Goal: Task Accomplishment & Management: Use online tool/utility

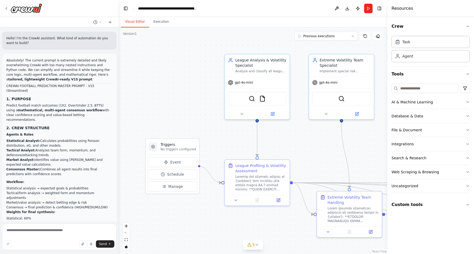
scroll to position [72417, 0]
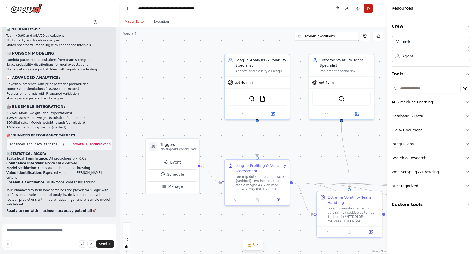
click at [370, 11] on button "Run" at bounding box center [368, 8] width 8 height 9
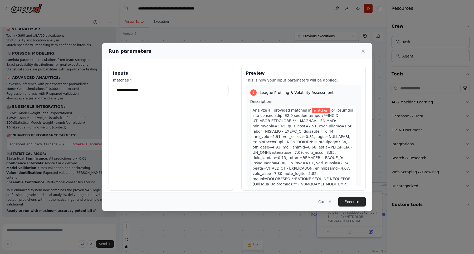
type input "**********"
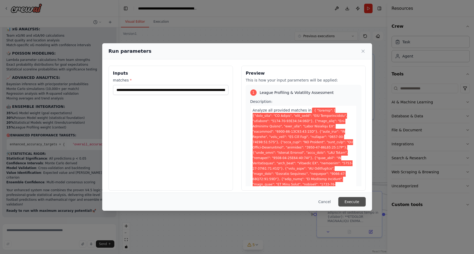
click at [346, 198] on button "Execute" at bounding box center [352, 201] width 27 height 9
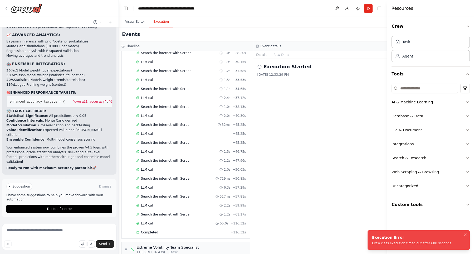
scroll to position [72455, 0]
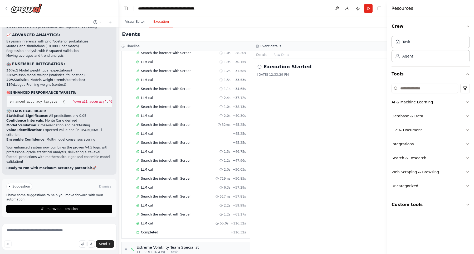
click at [307, 185] on div "Execution Started 10/7/2025, 12:33:29 PM" at bounding box center [320, 156] width 134 height 195
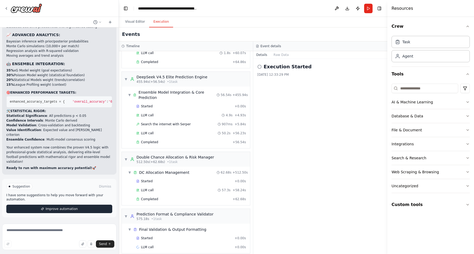
click at [73, 213] on button "Improve automation" at bounding box center [59, 209] width 106 height 8
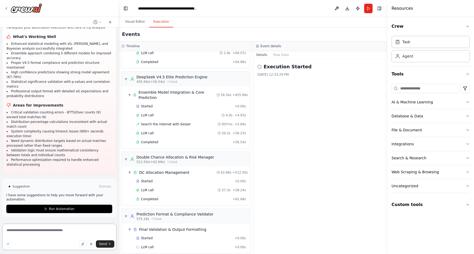
scroll to position [72680, 0]
click at [61, 210] on span "Run Automation" at bounding box center [62, 209] width 26 height 4
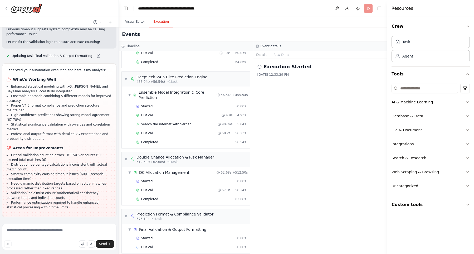
scroll to position [72642, 0]
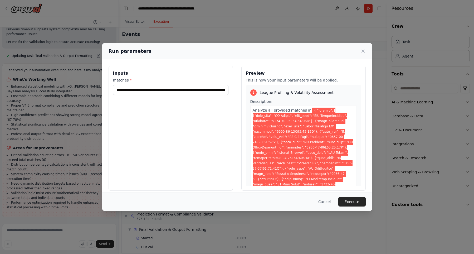
click at [366, 203] on div "Cancel Execute" at bounding box center [237, 201] width 270 height 18
click at [360, 203] on button "Execute" at bounding box center [352, 201] width 27 height 9
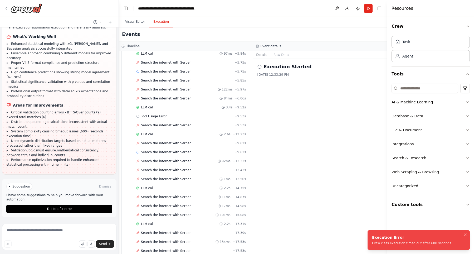
scroll to position [72680, 0]
click at [78, 208] on button "Help fix error" at bounding box center [59, 209] width 106 height 8
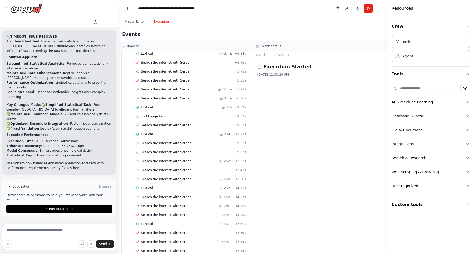
scroll to position [72919, 0]
click at [57, 207] on button "Run Automation" at bounding box center [59, 209] width 106 height 8
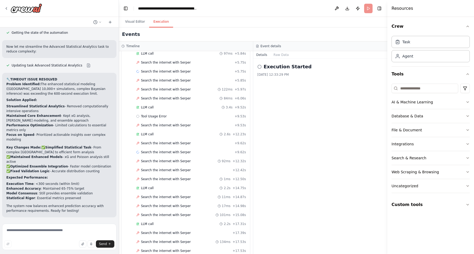
scroll to position [72880, 0]
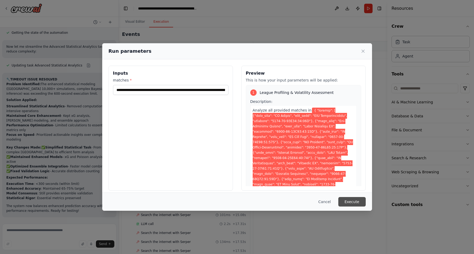
click at [353, 199] on button "Execute" at bounding box center [352, 201] width 27 height 9
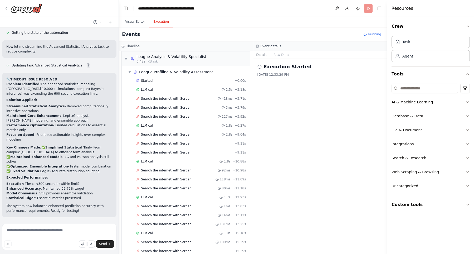
scroll to position [3, 0]
click at [275, 176] on div "Execution Started 10/7/2025, 12:33:29 PM" at bounding box center [320, 156] width 134 height 195
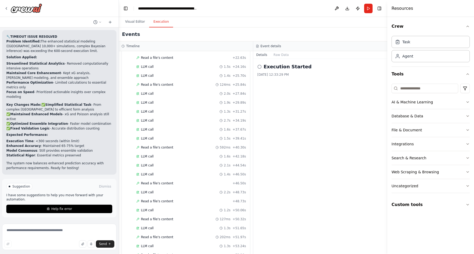
scroll to position [1423, 0]
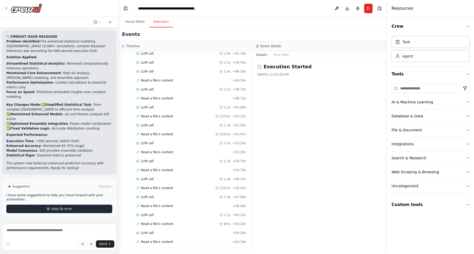
click at [74, 213] on button "Help fix error" at bounding box center [59, 209] width 106 height 8
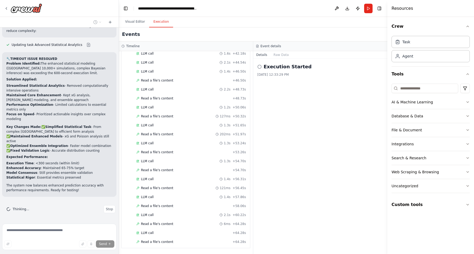
scroll to position [72901, 0]
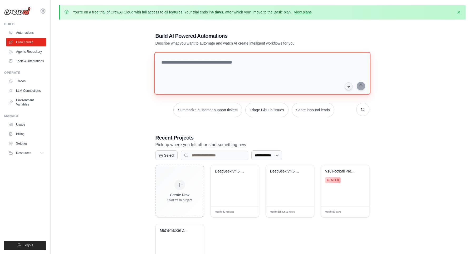
click at [208, 66] on textarea at bounding box center [262, 73] width 216 height 43
paste textarea "**********"
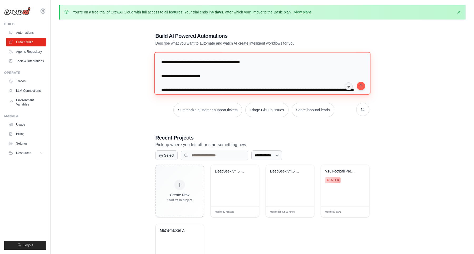
scroll to position [1651, 0]
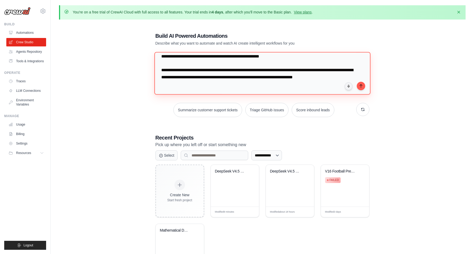
click at [255, 75] on textarea at bounding box center [262, 73] width 216 height 43
paste textarea "**********"
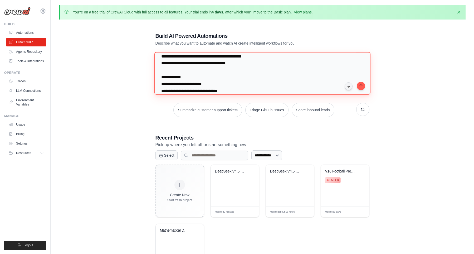
scroll to position [2405, 0]
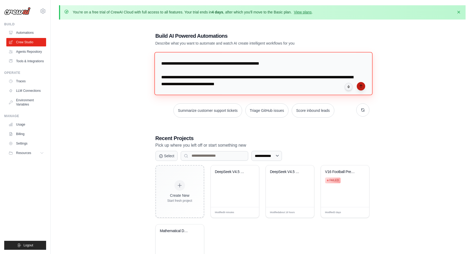
type textarea "**********"
click at [361, 84] on icon "submit" at bounding box center [361, 86] width 4 height 4
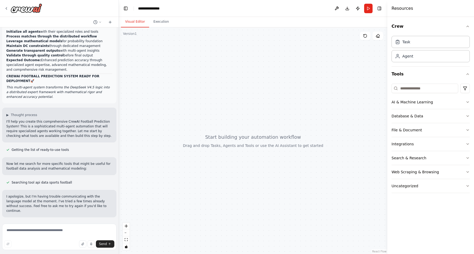
scroll to position [1361, 0]
click at [158, 22] on button "Execution" at bounding box center [161, 21] width 24 height 11
click at [136, 23] on button "Visual Editor" at bounding box center [135, 21] width 28 height 11
click at [41, 231] on textarea at bounding box center [59, 237] width 114 height 26
type textarea "********"
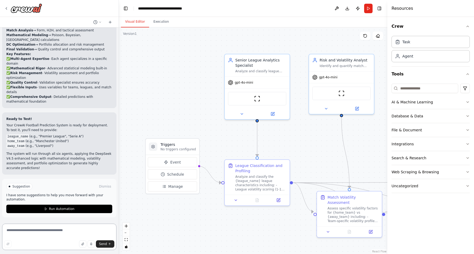
scroll to position [1861, 0]
click at [46, 231] on textarea at bounding box center [59, 237] width 114 height 26
paste textarea "**********"
type textarea "**********"
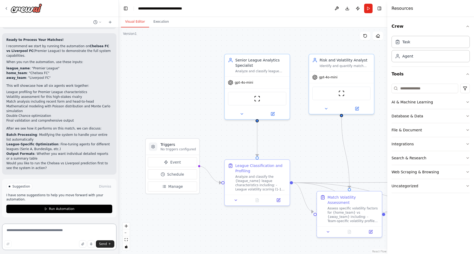
scroll to position [2139, 0]
click at [62, 210] on span "Run Automation" at bounding box center [62, 209] width 26 height 4
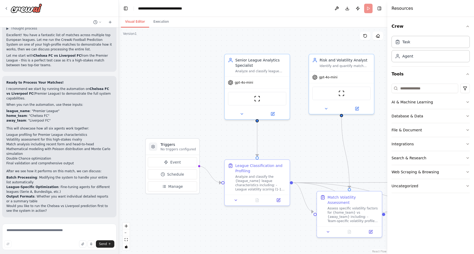
scroll to position [2101, 0]
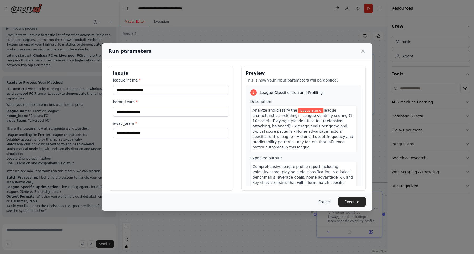
click at [325, 203] on button "Cancel" at bounding box center [324, 201] width 21 height 9
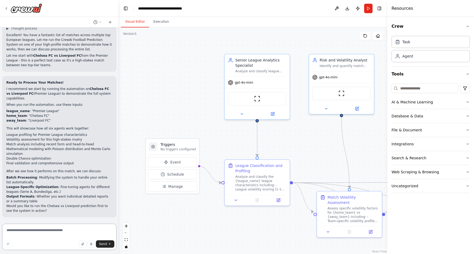
click at [59, 233] on textarea at bounding box center [59, 237] width 114 height 26
type textarea "**********"
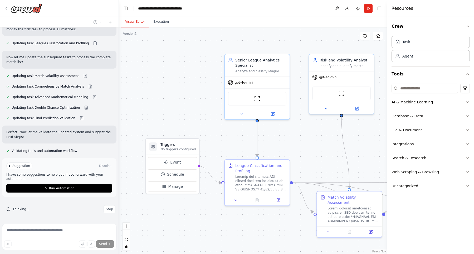
scroll to position [2399, 0]
click at [81, 192] on button "Run Automation" at bounding box center [59, 188] width 106 height 8
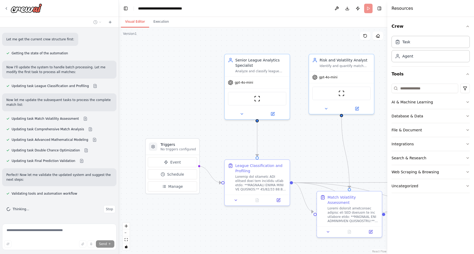
scroll to position [2360, 0]
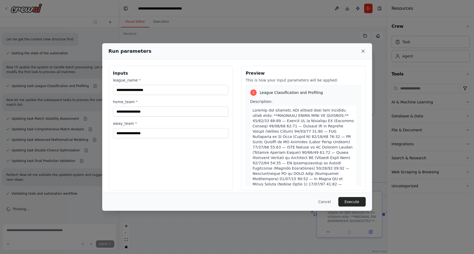
click at [364, 50] on icon at bounding box center [363, 51] width 3 height 3
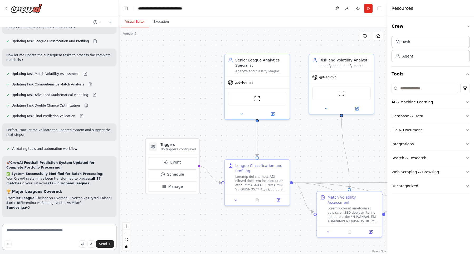
scroll to position [2405, 0]
click at [59, 231] on textarea at bounding box center [59, 237] width 114 height 26
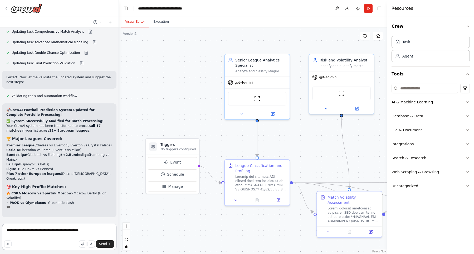
scroll to position [2443, 0]
type textarea "**********"
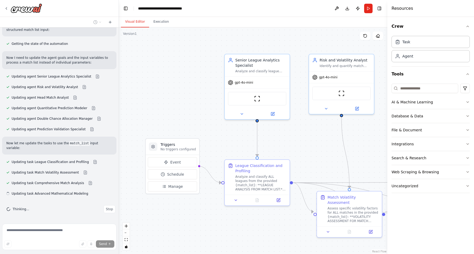
scroll to position [2776, 0]
click at [369, 11] on button "Run" at bounding box center [368, 8] width 8 height 9
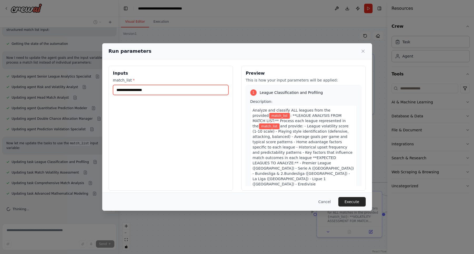
click at [178, 92] on input "match_list *" at bounding box center [170, 90] width 115 height 10
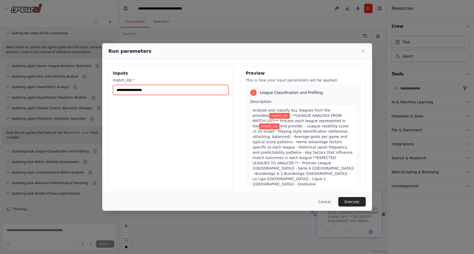
paste input "**********"
type input "**********"
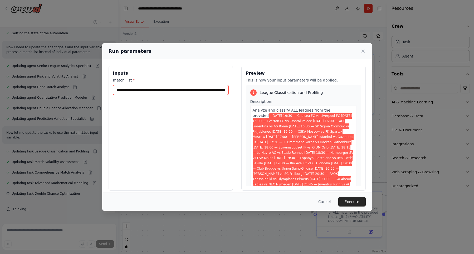
scroll to position [0, 1365]
click at [353, 201] on button "Execute" at bounding box center [352, 201] width 27 height 9
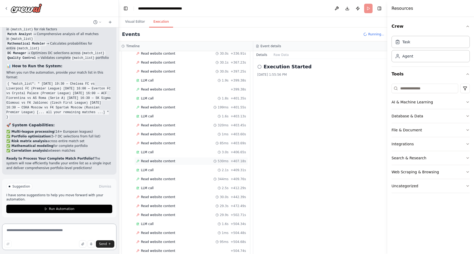
scroll to position [361, 0]
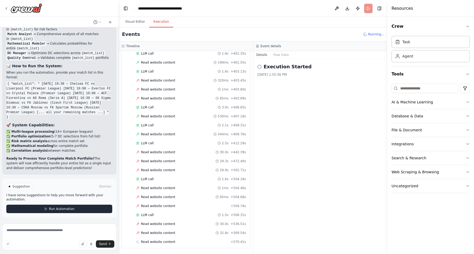
click at [64, 211] on span "Run Automation" at bounding box center [62, 209] width 26 height 4
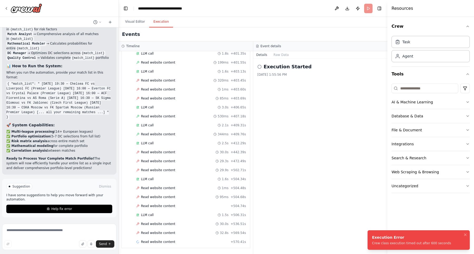
scroll to position [3096, 0]
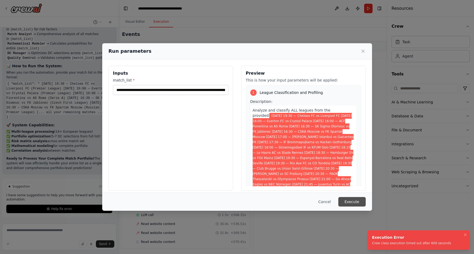
click at [362, 205] on button "Execute" at bounding box center [352, 201] width 27 height 9
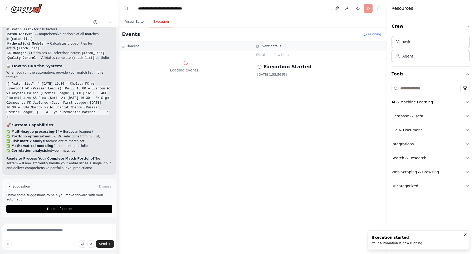
scroll to position [0, 0]
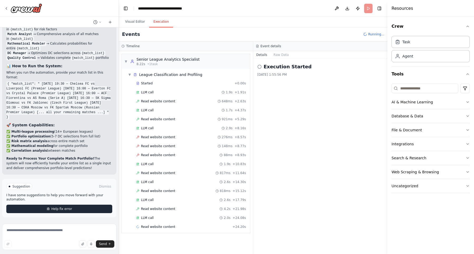
click at [65, 212] on button "Help fix error" at bounding box center [59, 209] width 106 height 8
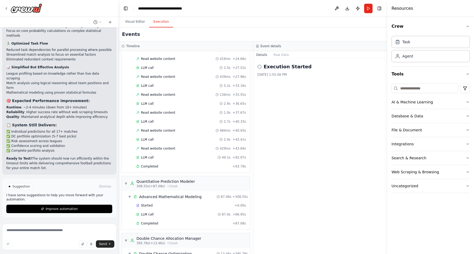
scroll to position [610, 0]
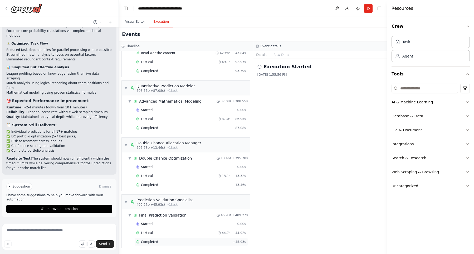
click at [151, 240] on span "Completed" at bounding box center [149, 242] width 17 height 4
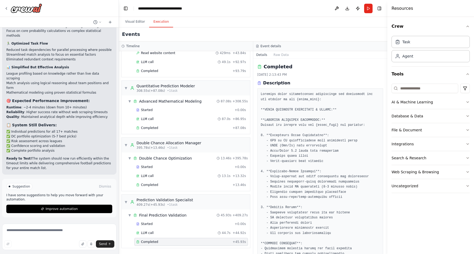
click at [378, 13] on header "**********" at bounding box center [253, 8] width 269 height 17
click at [467, 25] on icon "button" at bounding box center [468, 26] width 4 height 4
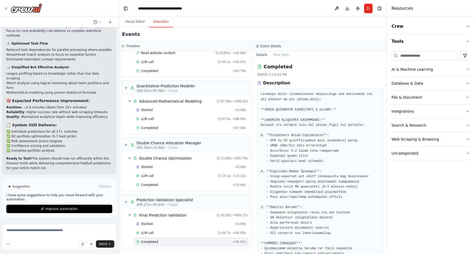
click at [466, 9] on div "Resources" at bounding box center [431, 8] width 87 height 17
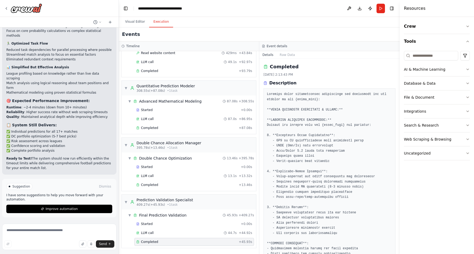
drag, startPoint x: 388, startPoint y: 9, endPoint x: 519, endPoint y: 15, distance: 131.2
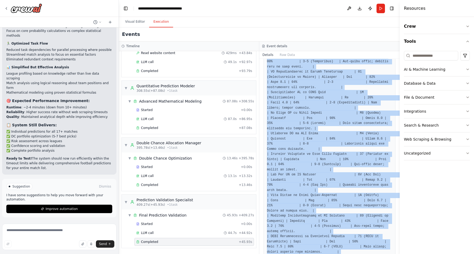
scroll to position [486, 0]
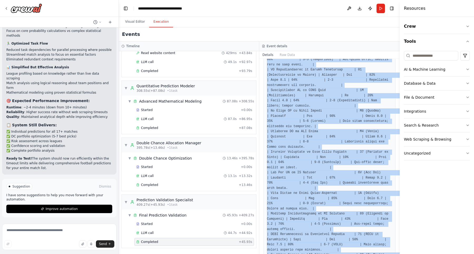
drag, startPoint x: 363, startPoint y: 99, endPoint x: 388, endPoint y: 254, distance: 156.5
click at [388, 254] on div "Completed 10/7/2025, 2:13:43 PM Description Output" at bounding box center [329, 156] width 141 height 195
copy pre "### **FINAL PORTFOLIO VALIDATION & OUTPUT:** ### **COMPLETE PORTFOLIO PROCESSIN…"
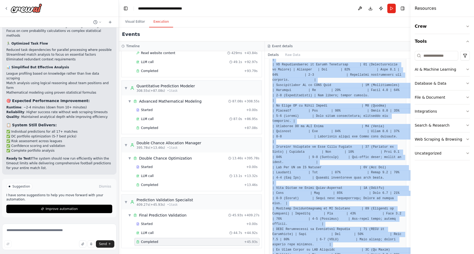
drag, startPoint x: 400, startPoint y: 173, endPoint x: 498, endPoint y: 172, distance: 97.5
click at [71, 210] on span "Improve automation" at bounding box center [62, 209] width 32 height 4
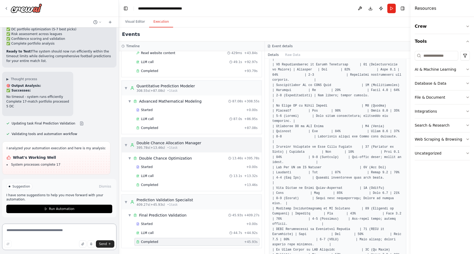
scroll to position [3697, 0]
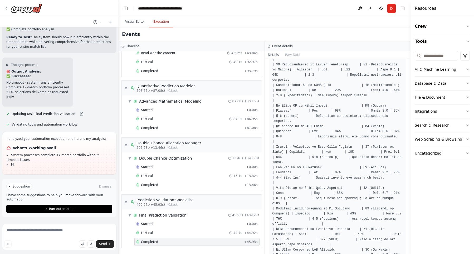
click at [149, 241] on span "Completed" at bounding box center [149, 242] width 17 height 4
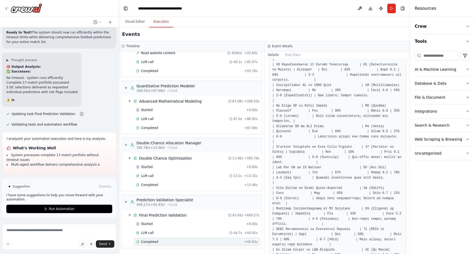
scroll to position [3711, 0]
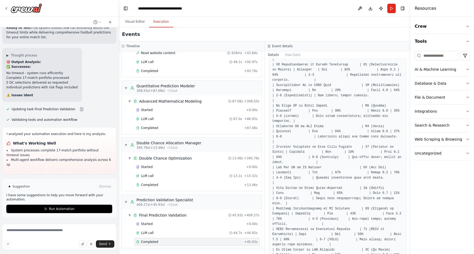
click at [381, 8] on header "**********" at bounding box center [265, 8] width 292 height 17
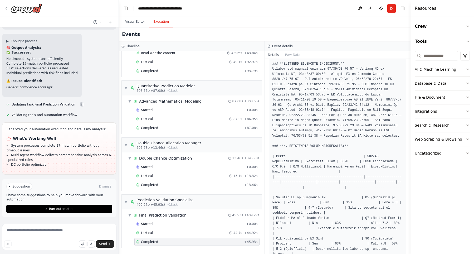
scroll to position [186, 0]
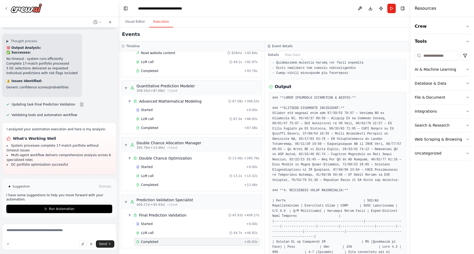
click at [151, 245] on div "Completed + 45.93s" at bounding box center [196, 242] width 125 height 8
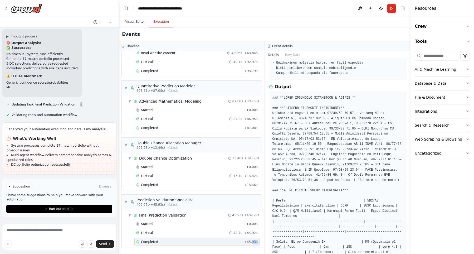
click at [151, 245] on div "Completed + 45.93s" at bounding box center [196, 242] width 125 height 8
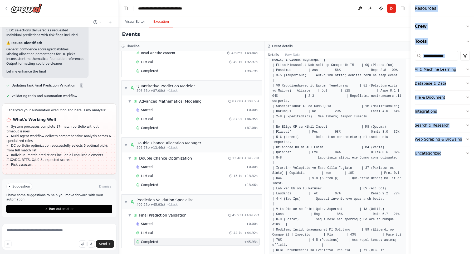
scroll to position [486, 0]
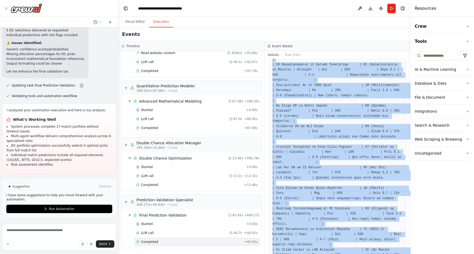
drag, startPoint x: 363, startPoint y: 97, endPoint x: 406, endPoint y: 238, distance: 146.8
click at [406, 238] on div at bounding box center [338, 157] width 138 height 732
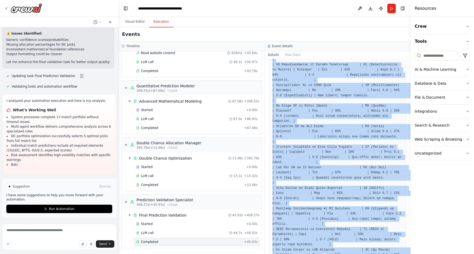
copy pre "### **FINAL PORTFOLIO VALIDATION & OUTPUT:** ### **COMPLETE PORTFOLIO PROCESSIN…"
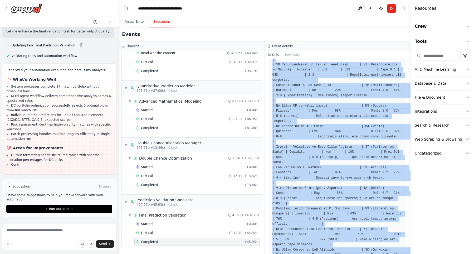
scroll to position [3804, 0]
click at [41, 231] on textarea at bounding box center [59, 237] width 114 height 26
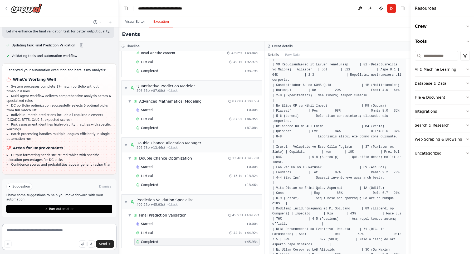
paste textarea "**********"
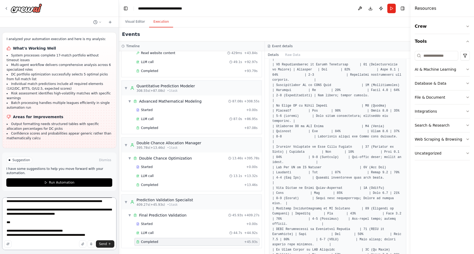
scroll to position [787, 0]
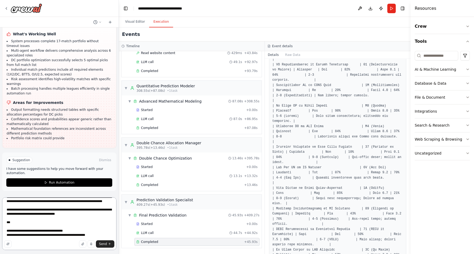
click at [92, 231] on textarea at bounding box center [59, 223] width 114 height 53
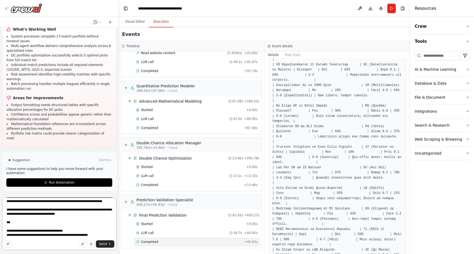
paste textarea "**********"
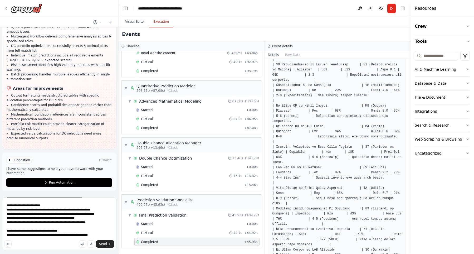
scroll to position [3827, 0]
drag, startPoint x: 33, startPoint y: 144, endPoint x: 4, endPoint y: 60, distance: 88.8
click at [7, 60] on div "I analyzed your automation execution and here is my analysis: What's Working We…" at bounding box center [59, 76] width 105 height 136
copy p "I analyzed your automation execution and here is my analysis:"
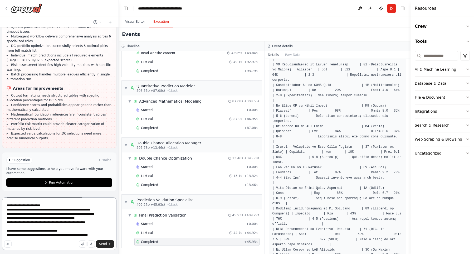
click at [66, 217] on textarea at bounding box center [59, 223] width 114 height 53
paste textarea "**********"
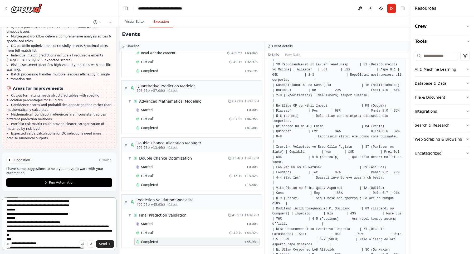
scroll to position [2871, 0]
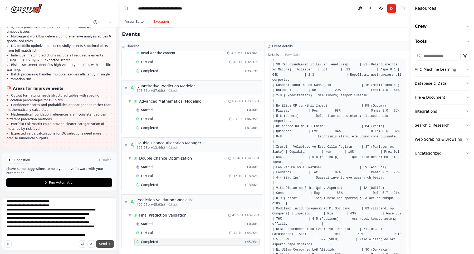
click at [101, 245] on span "Send" at bounding box center [103, 244] width 8 height 4
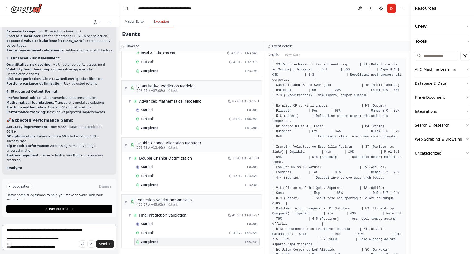
scroll to position [6899, 0]
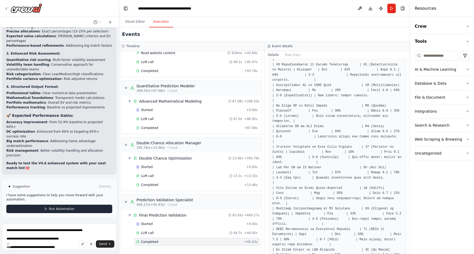
click at [50, 213] on button "Run Automation" at bounding box center [59, 209] width 106 height 8
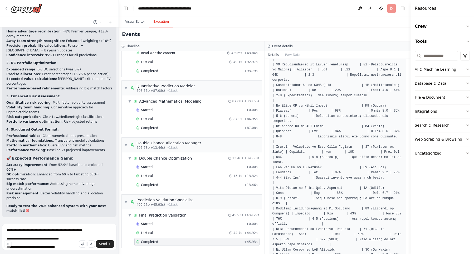
scroll to position [6861, 0]
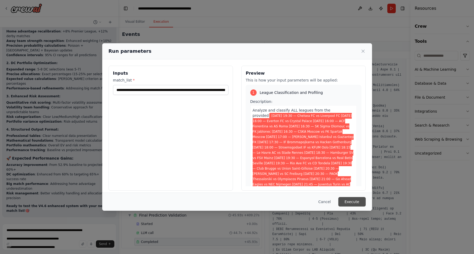
click at [356, 203] on button "Execute" at bounding box center [352, 201] width 27 height 9
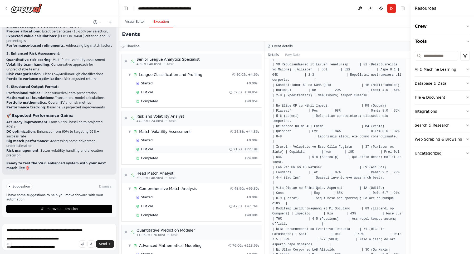
scroll to position [144, 0]
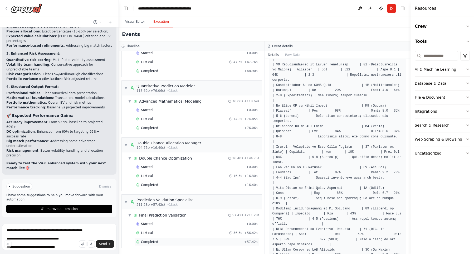
click at [158, 244] on div "Completed + 57.42s" at bounding box center [196, 242] width 125 height 8
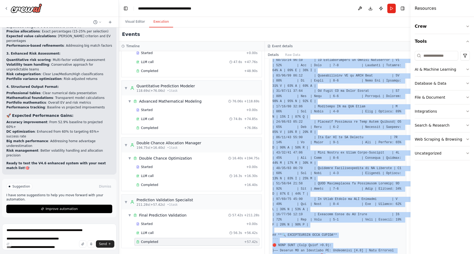
scroll to position [589, 0]
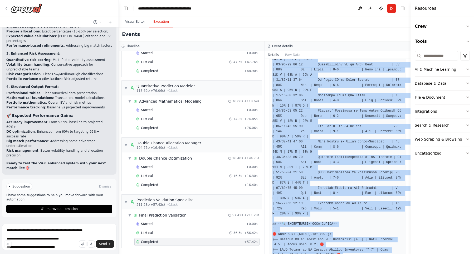
drag, startPoint x: 327, startPoint y: 168, endPoint x: 412, endPoint y: 243, distance: 113.8
click at [407, 243] on div at bounding box center [338, 88] width 138 height 799
copy pre "**📊 V4.6 ENHANCED FOOTBALL PREDICTION PORTFOLIO** ## **🎯 DC PORTFOLIO SELECTION…"
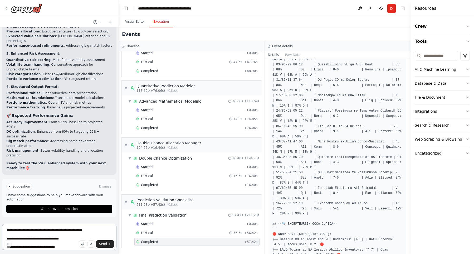
click at [43, 234] on textarea at bounding box center [59, 237] width 114 height 26
paste textarea "**********"
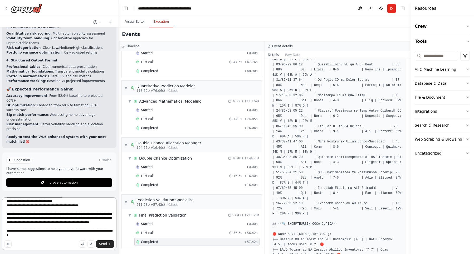
scroll to position [6925, 0]
type textarea "**********"
click at [62, 182] on span "Improve automation" at bounding box center [62, 182] width 32 height 4
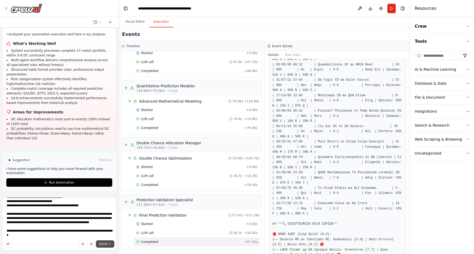
scroll to position [7168, 0]
click at [107, 245] on span "Send" at bounding box center [103, 244] width 8 height 4
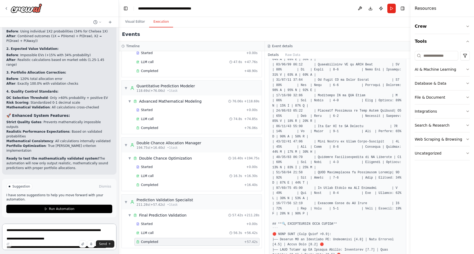
scroll to position [8064, 0]
click at [65, 211] on span "Run Automation" at bounding box center [62, 209] width 26 height 4
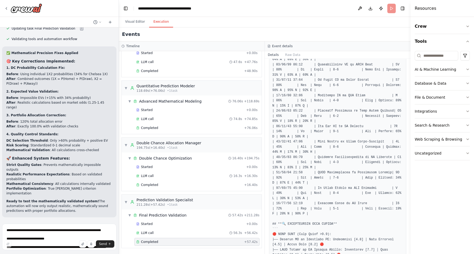
scroll to position [8026, 0]
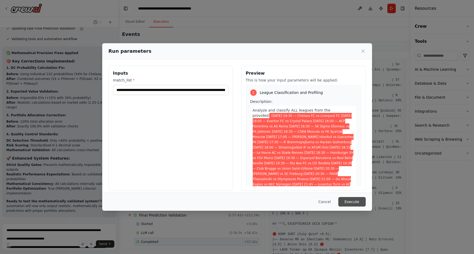
click at [355, 199] on button "Execute" at bounding box center [352, 201] width 27 height 9
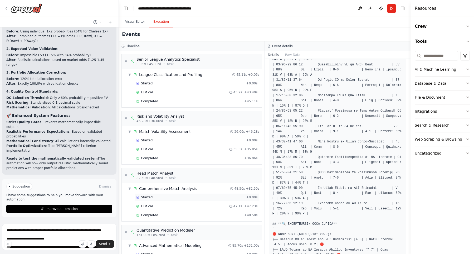
scroll to position [144, 0]
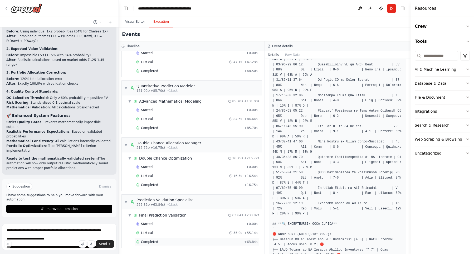
click at [157, 244] on span "Completed" at bounding box center [149, 242] width 17 height 4
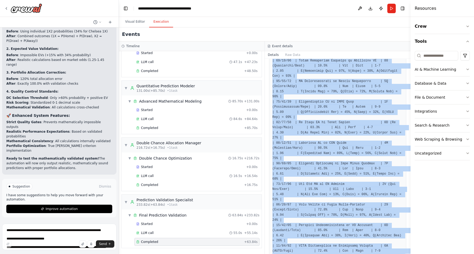
scroll to position [548, 0]
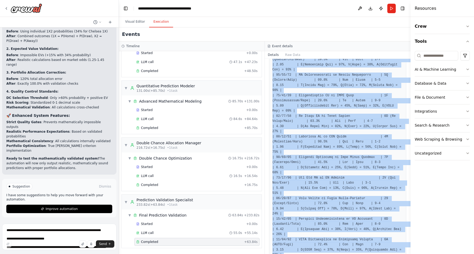
drag, startPoint x: 348, startPoint y: 120, endPoint x: 403, endPoint y: 254, distance: 144.0
click at [403, 254] on div "Completed 10/7/2025, 2:58:01 PM Description Output" at bounding box center [338, 156] width 146 height 195
copy pre "## **📊 MATHEMATICALLY VALIDATED FOOTBALL PREDICTION PORTFOLIO** ## **🎯 DC PORTF…"
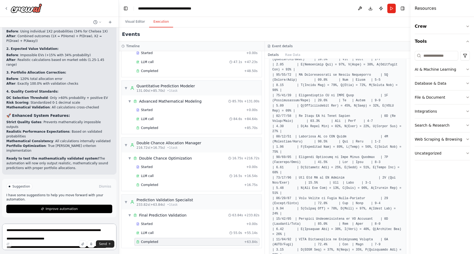
click at [53, 229] on textarea at bounding box center [59, 237] width 114 height 26
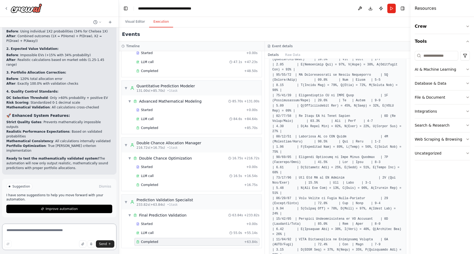
scroll to position [7944, 0]
drag, startPoint x: 7, startPoint y: 55, endPoint x: 48, endPoint y: 114, distance: 72.1
click at [40, 229] on textarea at bounding box center [59, 237] width 114 height 26
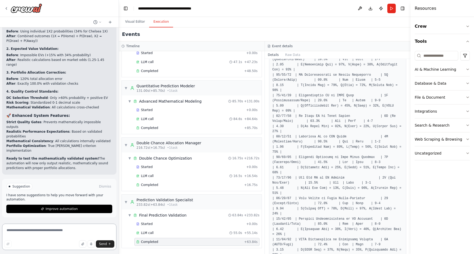
paste textarea "**********"
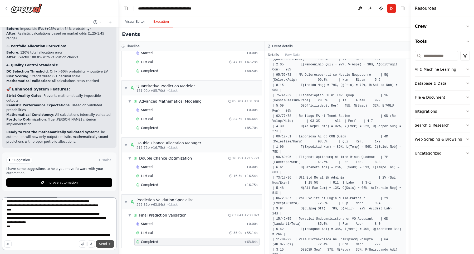
type textarea "**********"
click at [104, 240] on button "Send" at bounding box center [105, 243] width 18 height 7
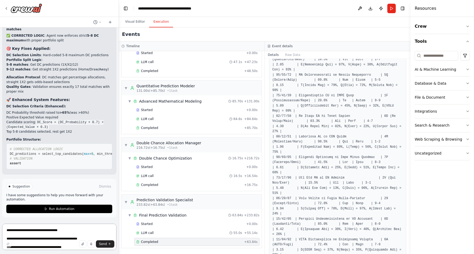
scroll to position [9128, 0]
click at [50, 231] on textarea at bounding box center [59, 237] width 114 height 26
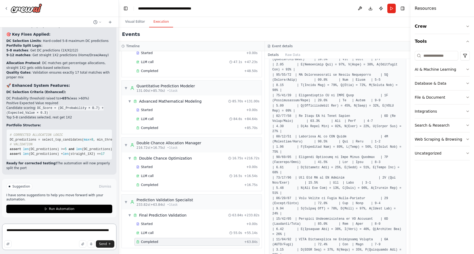
scroll to position [9142, 0]
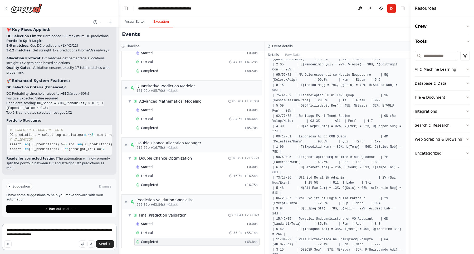
type textarea "**********"
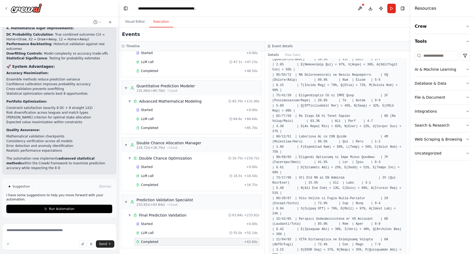
scroll to position [9750, 0]
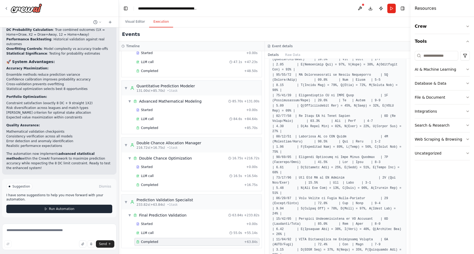
click at [72, 211] on span "Run Automation" at bounding box center [62, 209] width 26 height 4
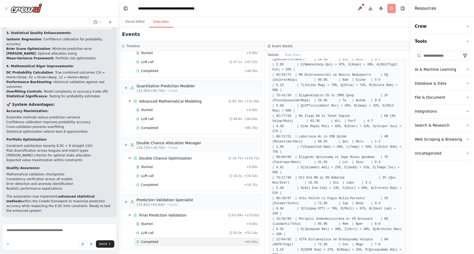
scroll to position [9711, 0]
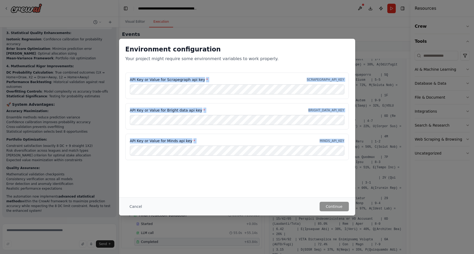
drag, startPoint x: 129, startPoint y: 78, endPoint x: 205, endPoint y: 161, distance: 113.1
click at [205, 161] on div "API Key or Value for Scrapegraph api key * SCRAPEGRAPH_API_KEY API Key or Value…" at bounding box center [237, 119] width 236 height 94
copy div "API Key or Value for Scrapegraph api key * SCRAPEGRAPH_API_KEY API Key or Value…"
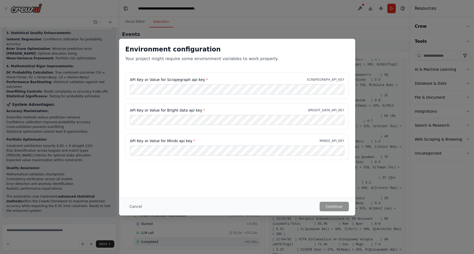
click at [54, 233] on div "Environment configuration Your project might require some environment variables…" at bounding box center [237, 127] width 474 height 254
click at [138, 206] on button "Cancel" at bounding box center [135, 206] width 21 height 9
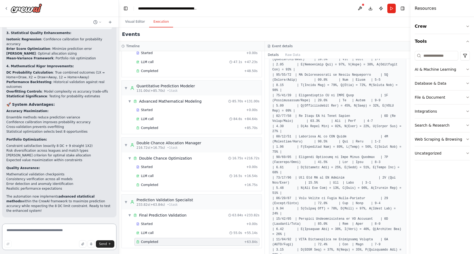
click at [58, 228] on textarea at bounding box center [59, 237] width 114 height 26
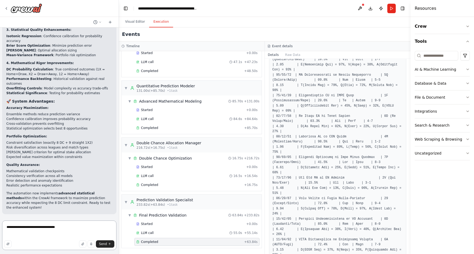
paste textarea "**********"
type textarea "**********"
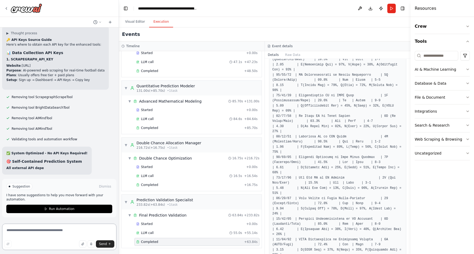
scroll to position [9958, 0]
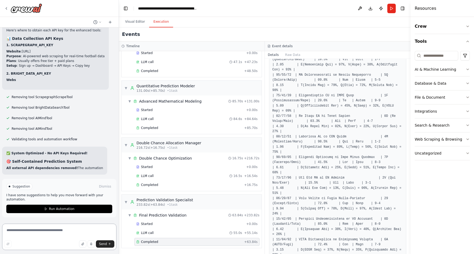
click at [44, 230] on textarea at bounding box center [59, 237] width 114 height 26
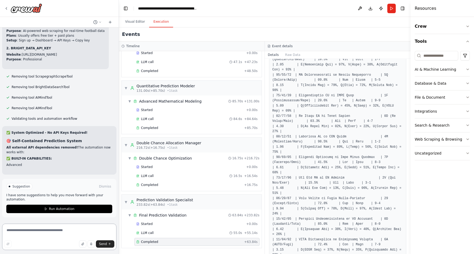
scroll to position [9993, 0]
paste textarea "**********"
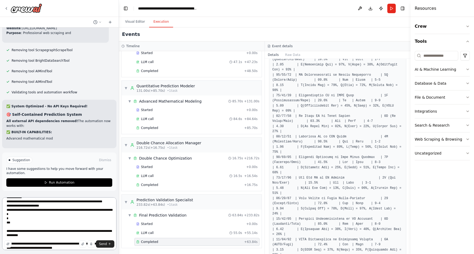
scroll to position [10020, 0]
type textarea "**********"
click at [103, 246] on button "Send" at bounding box center [105, 243] width 18 height 7
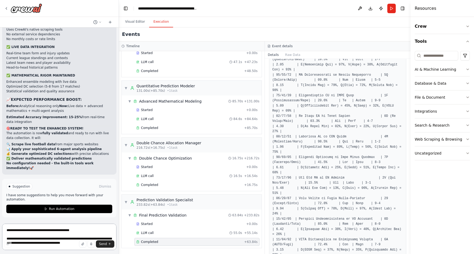
scroll to position [11741, 0]
click at [152, 243] on span "Completed" at bounding box center [149, 242] width 17 height 4
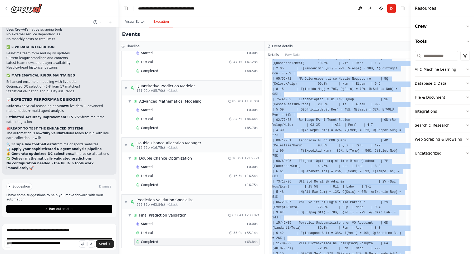
scroll to position [548, 0]
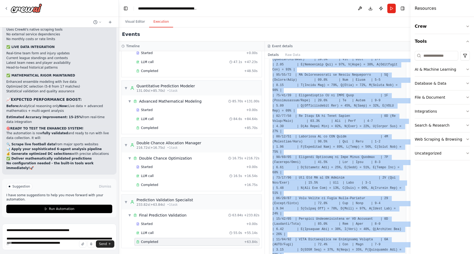
drag, startPoint x: 348, startPoint y: 120, endPoint x: 378, endPoint y: 254, distance: 136.5
click at [378, 254] on div "Completed 10/7/2025, 2:58:01 PM Description Output" at bounding box center [338, 156] width 146 height 195
copy pre "## **📊 MATHEMATICALLY VALIDATED FOOTBALL PREDICTION PORTFOLIO** ## **🎯 DC PORTF…"
click at [55, 210] on span "Run Automation" at bounding box center [62, 209] width 26 height 4
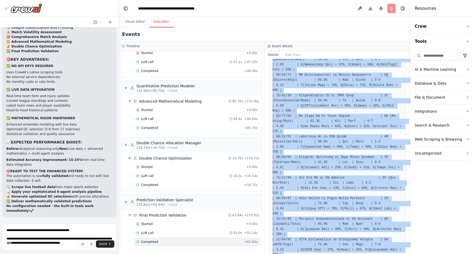
scroll to position [11702, 0]
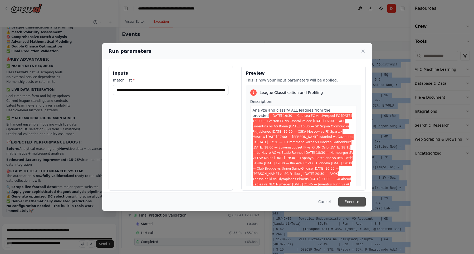
click at [352, 202] on button "Execute" at bounding box center [352, 201] width 27 height 9
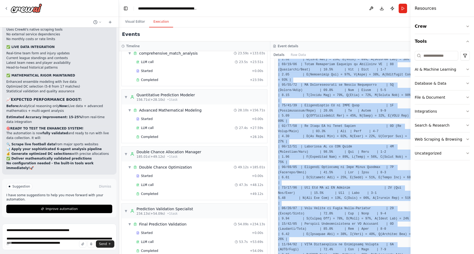
scroll to position [291, 0]
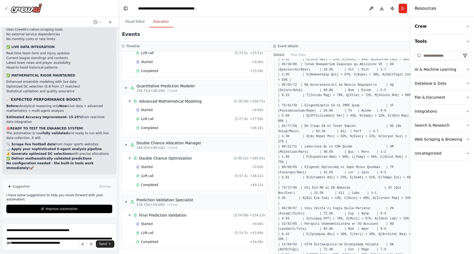
click at [149, 246] on div "Started + 0.00s LLM call 53.7s + 53.69s Completed + 54.09s" at bounding box center [196, 233] width 141 height 27
click at [149, 243] on span "Completed" at bounding box center [149, 242] width 17 height 4
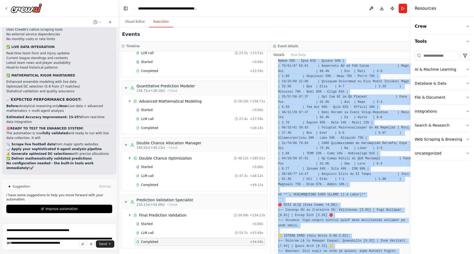
scroll to position [568, 0]
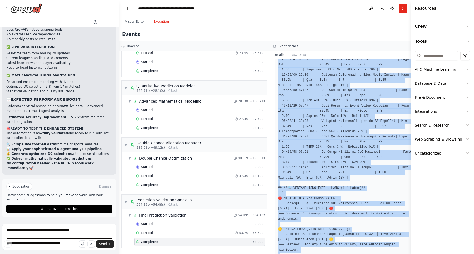
drag, startPoint x: 363, startPoint y: 135, endPoint x: 397, endPoint y: 254, distance: 123.2
click at [397, 254] on div "Completed 10/7/2025, 4:00:24 PM Description Output" at bounding box center [346, 156] width 152 height 195
copy pre "## **📊 MATHEMATICALLY VALIDATED FOOTBALL PREDICTION PORTFOLIO** ## **🎯 DC PORTF…"
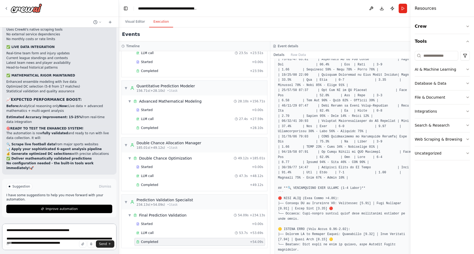
click at [43, 230] on textarea at bounding box center [59, 237] width 114 height 26
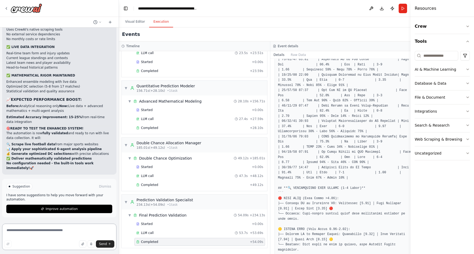
click at [29, 232] on textarea at bounding box center [59, 237] width 114 height 26
paste textarea "**********"
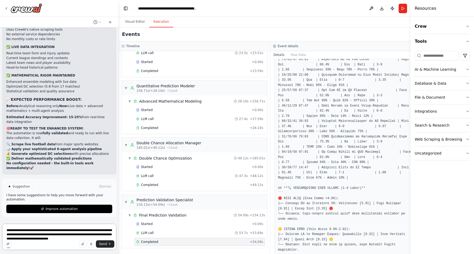
scroll to position [403, 0]
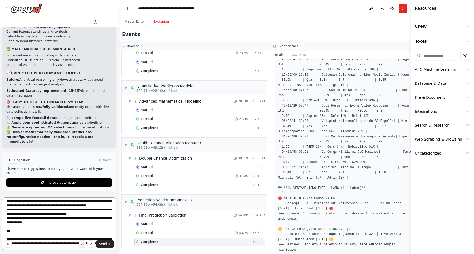
drag, startPoint x: 6, startPoint y: 235, endPoint x: 61, endPoint y: 254, distance: 58.7
click at [61, 250] on textarea at bounding box center [59, 223] width 114 height 53
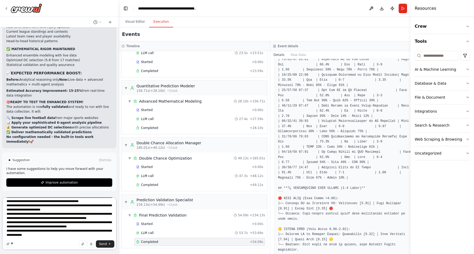
paste textarea "**********"
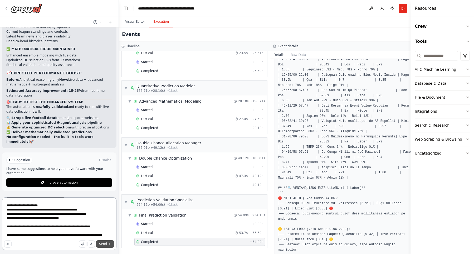
type textarea "**********"
click at [103, 245] on span "Send" at bounding box center [103, 244] width 8 height 4
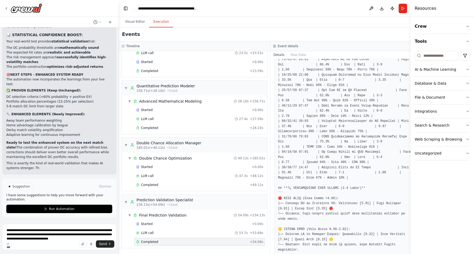
scroll to position [13376, 0]
click at [60, 208] on span "Run Automation" at bounding box center [62, 209] width 26 height 4
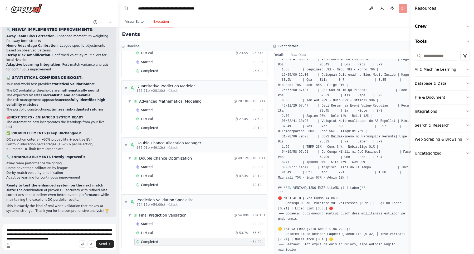
scroll to position [13338, 0]
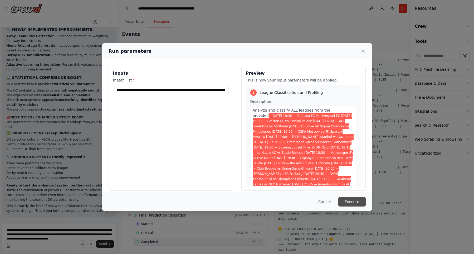
click at [351, 206] on button "Execute" at bounding box center [352, 201] width 27 height 9
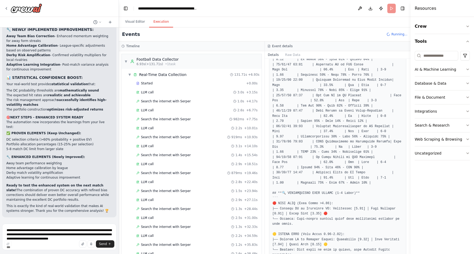
scroll to position [215, 0]
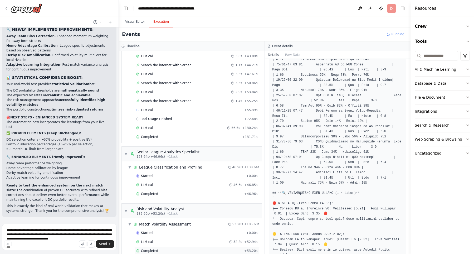
click at [145, 251] on span "Completed" at bounding box center [149, 251] width 17 height 4
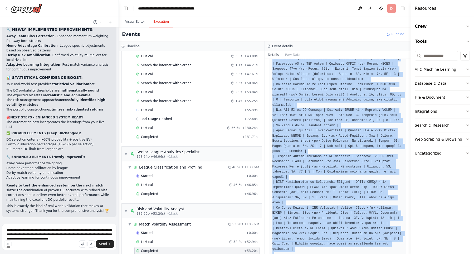
scroll to position [414, 0]
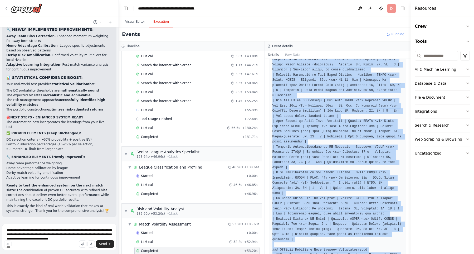
drag, startPoint x: 304, startPoint y: 156, endPoint x: 369, endPoint y: 254, distance: 117.6
click at [369, 254] on div "Completed 10/7/2025, 4:26:12 PM Description Assess specific volatility factors …" at bounding box center [338, 156] width 146 height 195
copy pre "### Complete Volatility Assessment Matrix | Match | Team Form | League Position…"
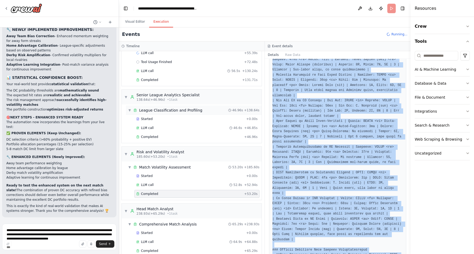
scroll to position [409, 0]
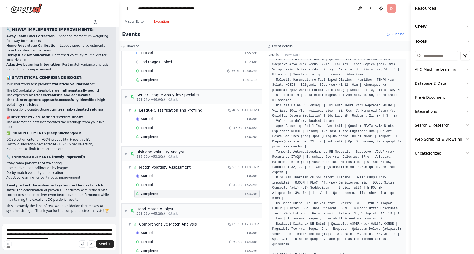
click at [338, 161] on pre at bounding box center [338, 72] width 131 height 524
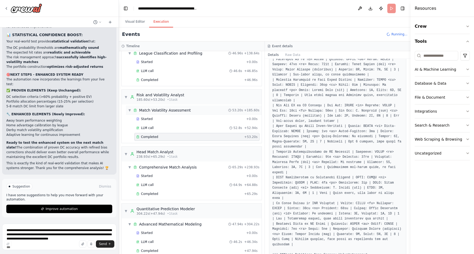
scroll to position [452, 0]
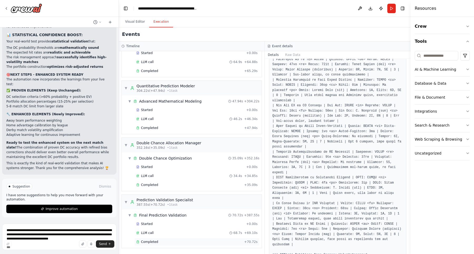
click at [157, 241] on div "Completed" at bounding box center [189, 242] width 106 height 4
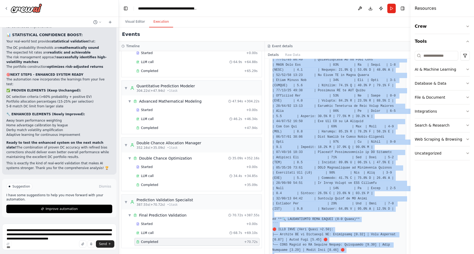
scroll to position [553, 0]
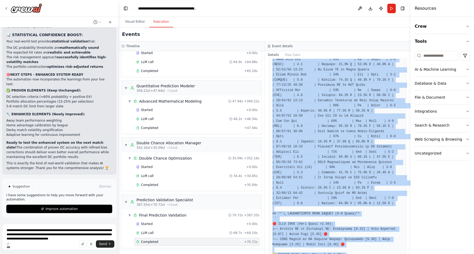
drag, startPoint x: 363, startPoint y: 144, endPoint x: 380, endPoint y: 254, distance: 110.4
click at [380, 254] on div "Completed 10/7/2025, 4:29:51 PM Description Output" at bounding box center [338, 156] width 146 height 195
copy pre "**📊 MATHEMATICALLY VALIDATED FOOTBALL PREDICTION PORTFOLIO** ## **🎯 DC PORTFOLI…"
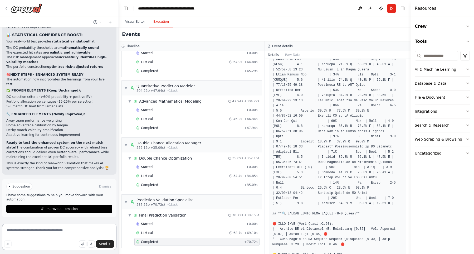
click at [28, 233] on textarea at bounding box center [59, 237] width 114 height 26
paste textarea "**********"
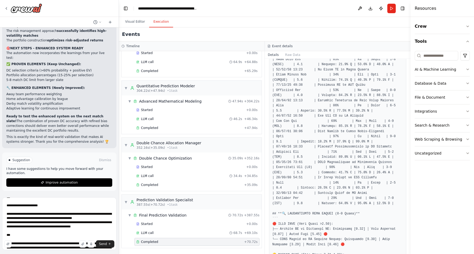
drag, startPoint x: 36, startPoint y: 245, endPoint x: 6, endPoint y: 233, distance: 33.0
click at [5, 233] on div "Send" at bounding box center [59, 224] width 114 height 55
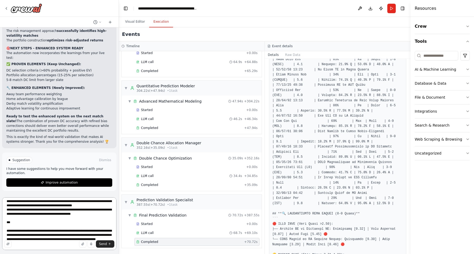
drag, startPoint x: 7, startPoint y: 231, endPoint x: 41, endPoint y: 254, distance: 40.4
click at [41, 250] on textarea at bounding box center [59, 223] width 114 height 53
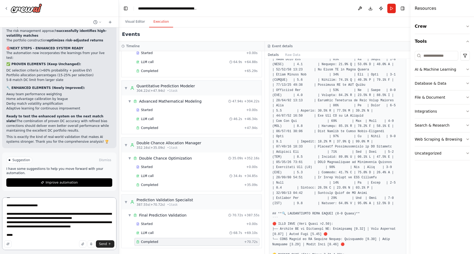
scroll to position [441, 0]
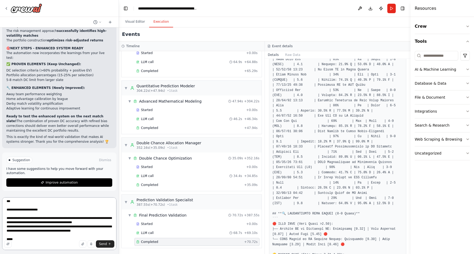
paste textarea "**********"
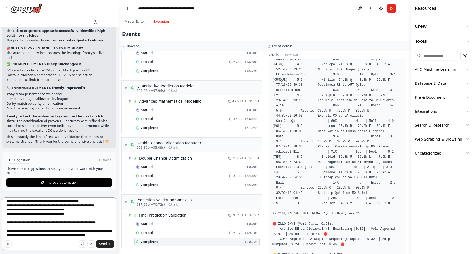
scroll to position [1504, 0]
drag, startPoint x: 6, startPoint y: 232, endPoint x: 67, endPoint y: 254, distance: 65.0
click at [67, 250] on textarea at bounding box center [59, 223] width 114 height 53
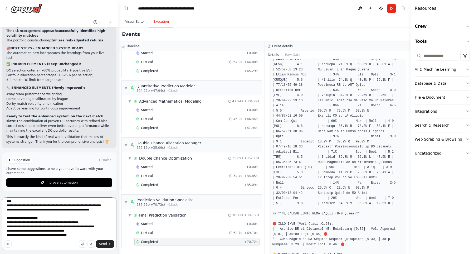
scroll to position [1443, 0]
drag, startPoint x: 7, startPoint y: 216, endPoint x: 66, endPoint y: 254, distance: 70.9
click at [66, 250] on textarea at bounding box center [59, 223] width 114 height 53
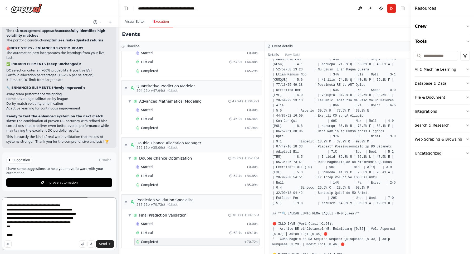
scroll to position [1424, 0]
paste textarea "**********"
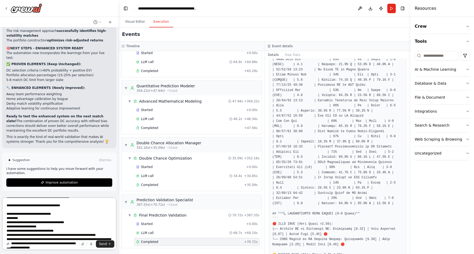
scroll to position [2892, 0]
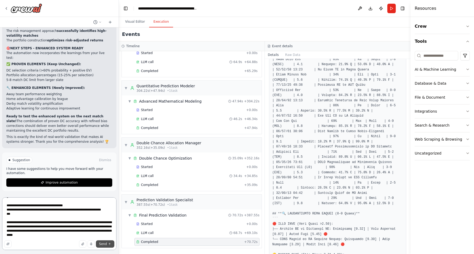
type textarea "**********"
click at [103, 242] on span "Send" at bounding box center [103, 244] width 8 height 4
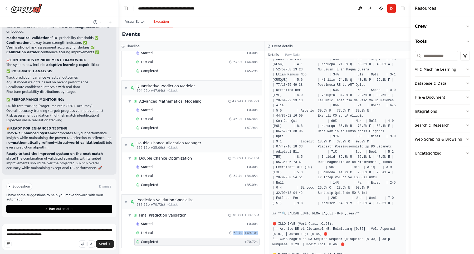
scroll to position [13870, 0]
drag, startPoint x: 6, startPoint y: 45, endPoint x: 79, endPoint y: 175, distance: 148.4
click at [79, 170] on div "🚀 SYSTEM ENHANCED WITH LIVE PERFORMANCE DATA ✅ IMPLEMENTED IMPROVEMENTS: 1. ⭐ P…" at bounding box center [59, 4] width 106 height 332
click at [71, 211] on span "Run Automation" at bounding box center [62, 209] width 26 height 4
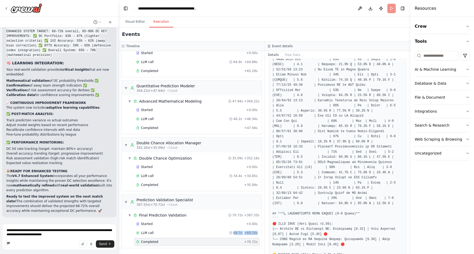
scroll to position [13832, 0]
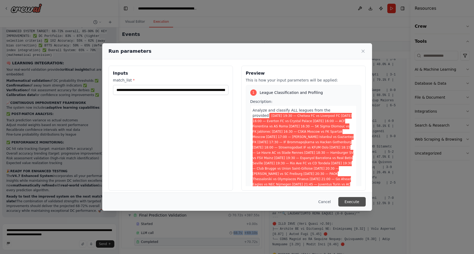
click at [356, 201] on button "Execute" at bounding box center [352, 201] width 27 height 9
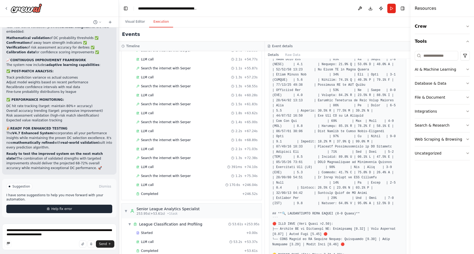
scroll to position [383, 0]
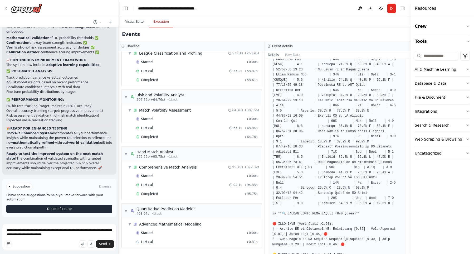
click at [68, 209] on span "Help fix error" at bounding box center [61, 209] width 21 height 4
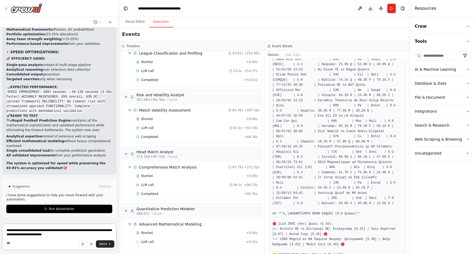
scroll to position [17152, 0]
click at [68, 211] on span "Run Automation" at bounding box center [62, 209] width 26 height 4
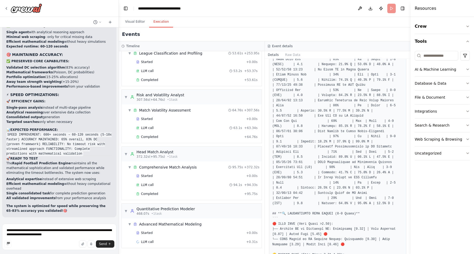
scroll to position [17113, 0]
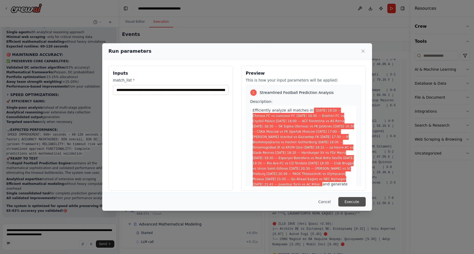
click at [351, 201] on button "Execute" at bounding box center [352, 201] width 27 height 9
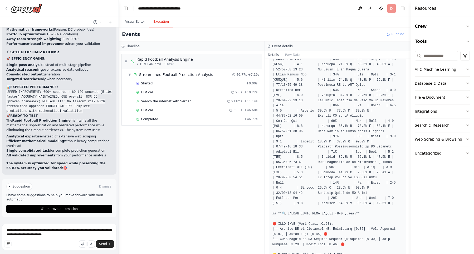
scroll to position [17152, 0]
click at [150, 117] on span "Completed" at bounding box center [149, 119] width 17 height 4
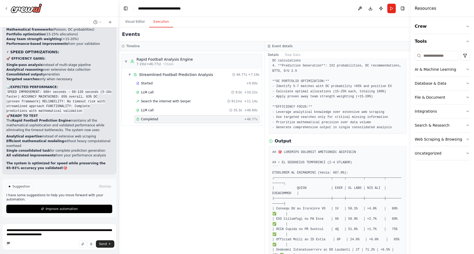
scroll to position [120, 0]
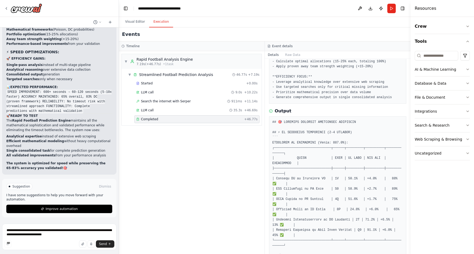
drag, startPoint x: 292, startPoint y: 122, endPoint x: 328, endPoint y: 176, distance: 64.6
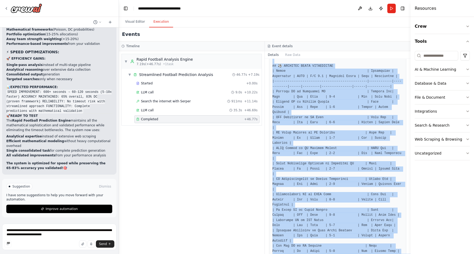
scroll to position [322, 0]
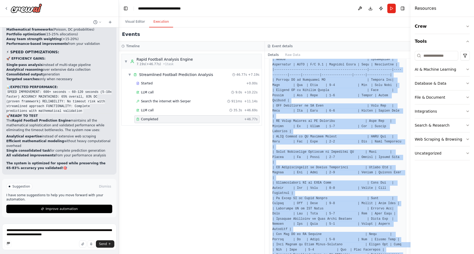
drag, startPoint x: 293, startPoint y: 122, endPoint x: 355, endPoint y: 254, distance: 145.6
click at [355, 254] on div "Completed 10/7/2025, 5:06:32 PM Description Efficiently analyze all matches in …" at bounding box center [338, 156] width 146 height 195
click at [53, 211] on span "Improve automation" at bounding box center [62, 209] width 32 height 4
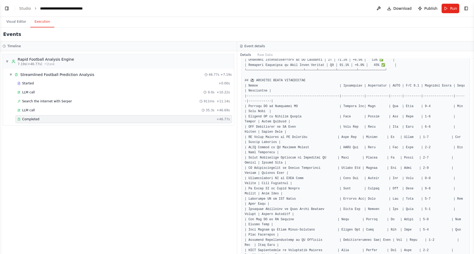
scroll to position [17137, 0]
click at [6, 7] on button "Toggle Left Sidebar" at bounding box center [6, 8] width 7 height 7
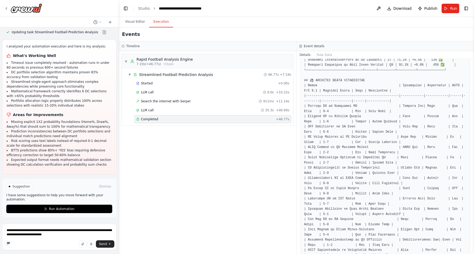
scroll to position [17358, 0]
click at [43, 229] on textarea at bounding box center [59, 237] width 114 height 26
paste textarea "**********"
type textarea "**********"
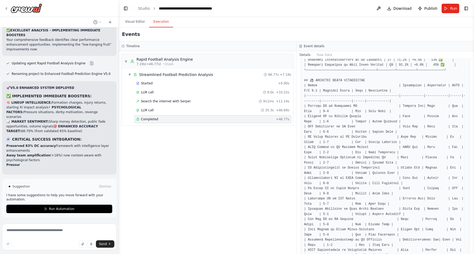
scroll to position [18509, 0]
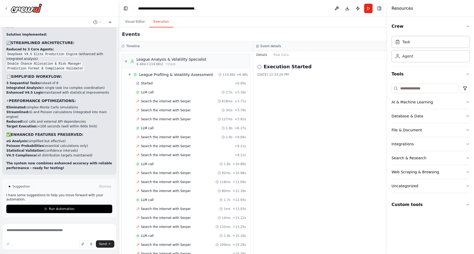
scroll to position [1423, 0]
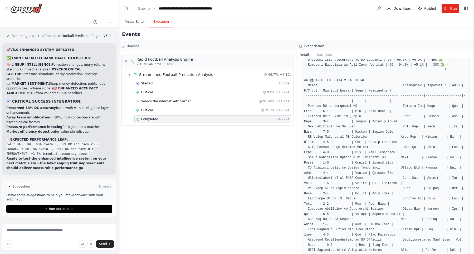
scroll to position [18547, 0]
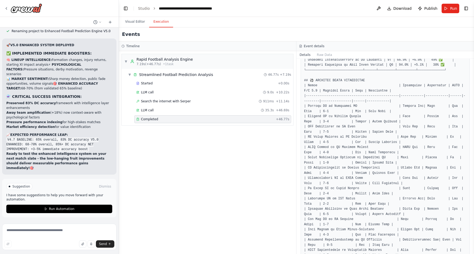
drag, startPoint x: 7, startPoint y: 60, endPoint x: 82, endPoint y: 177, distance: 139.5
click at [82, 170] on div "🚀 V5.0 ENHANCED SYSTEM DEPLOYED ✅ IMPLEMENTED IMMEDIATE BOOSTERS: 🧠 LINEUP INTE…" at bounding box center [59, 107] width 106 height 128
copy div "🚀 L2.9 IPSUMDOL SITAME CONSECTE ✅ ADIPISCINGE SEDDOEIUS TEMPORIN: 🧠 UTLABO ETDO…"
click at [42, 230] on textarea at bounding box center [59, 237] width 114 height 26
paste textarea "**********"
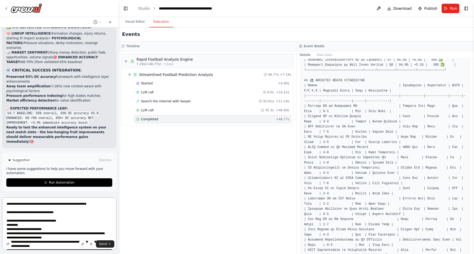
scroll to position [930, 0]
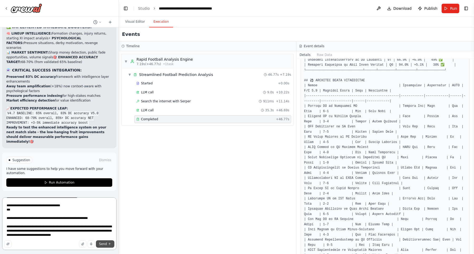
type textarea "**********"
click at [101, 244] on span "Send" at bounding box center [103, 244] width 8 height 4
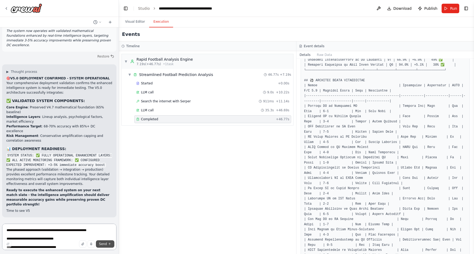
scroll to position [19512, 0]
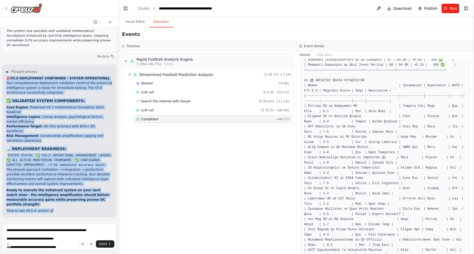
drag, startPoint x: 5, startPoint y: 88, endPoint x: 94, endPoint y: 221, distance: 160.3
click at [94, 217] on div "▶ Thought process 🎯 V5.0 DEPLOYMENT CONFIRMED - SYSTEM OPERATIONAL Your compreh…" at bounding box center [59, 140] width 114 height 153
copy div "🎯 L0.5 IPSUMDOLOR SITAMETCO - ADIPIS ELITSEDDOEI Temp incididuntutl etdolorema …"
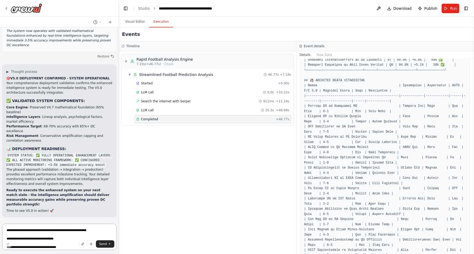
click at [39, 230] on textarea at bounding box center [59, 237] width 114 height 26
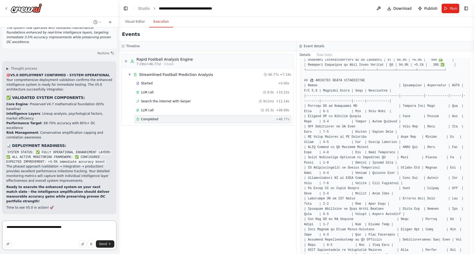
paste textarea "**********"
type textarea "**********"
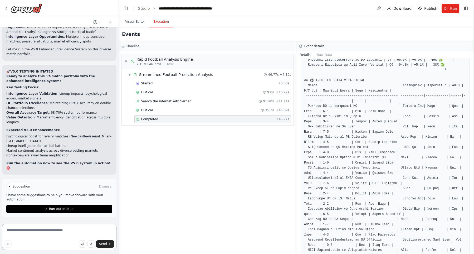
scroll to position [19820, 0]
click at [55, 210] on span "Run Automation" at bounding box center [62, 209] width 26 height 4
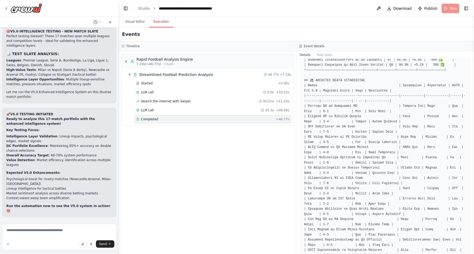
scroll to position [19781, 0]
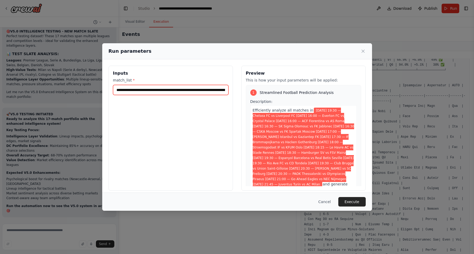
click at [170, 91] on input "**********" at bounding box center [170, 90] width 115 height 10
paste input "text"
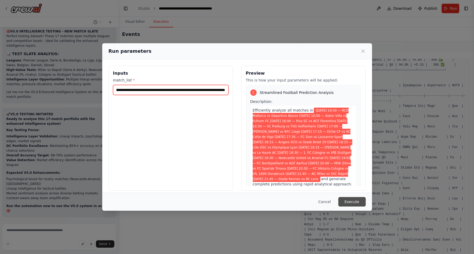
type input "**********"
click at [354, 200] on button "Execute" at bounding box center [352, 201] width 27 height 9
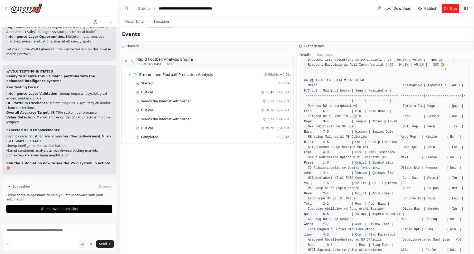
scroll to position [19820, 0]
click at [156, 136] on span "Completed" at bounding box center [149, 137] width 17 height 4
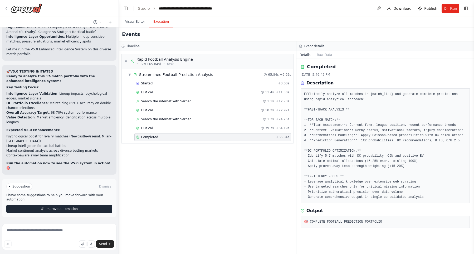
click at [67, 211] on span "Improve automation" at bounding box center [62, 209] width 32 height 4
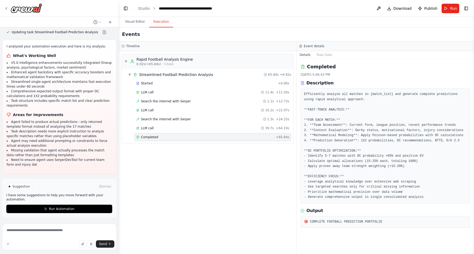
scroll to position [20008, 0]
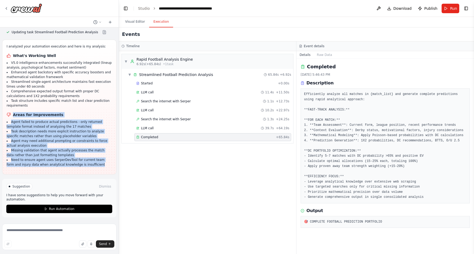
drag, startPoint x: 7, startPoint y: 49, endPoint x: 84, endPoint y: 170, distance: 143.7
click at [84, 167] on div "I analyzed your automation execution and here is my analysis: What's Working We…" at bounding box center [59, 105] width 105 height 123
copy div "Areas for Improvements Agent failed to produce actual predictions - only return…"
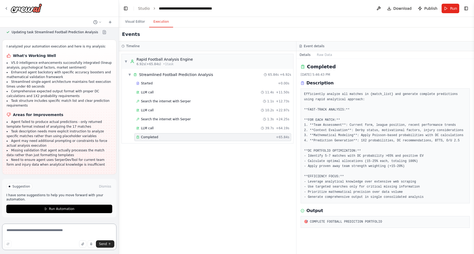
click at [37, 229] on textarea at bounding box center [59, 237] width 114 height 26
paste textarea "**********"
type textarea "**********"
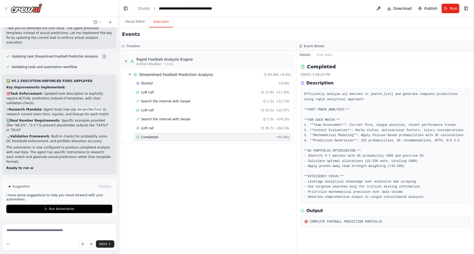
scroll to position [20980, 0]
click at [86, 207] on button "Run Automation" at bounding box center [59, 209] width 106 height 8
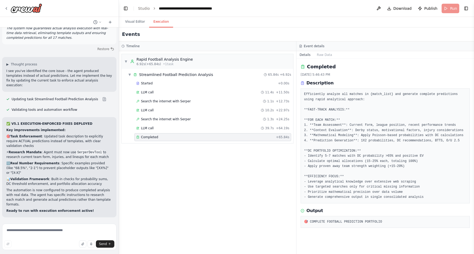
scroll to position [20941, 0]
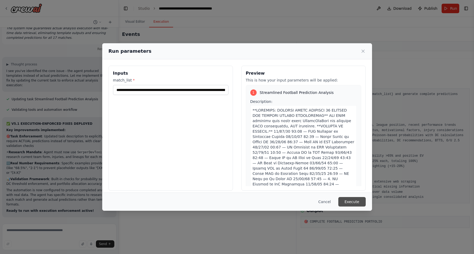
click at [356, 203] on button "Execute" at bounding box center [352, 201] width 27 height 9
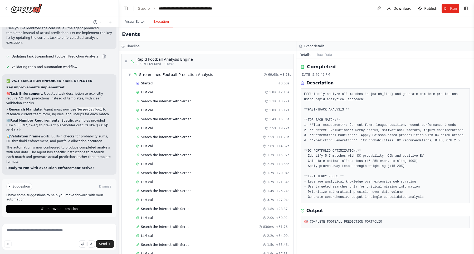
scroll to position [164, 0]
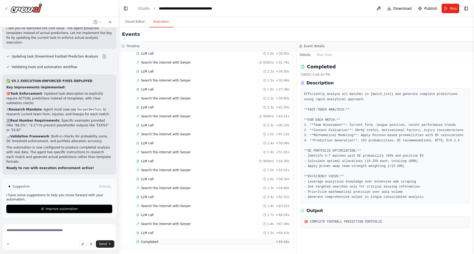
click at [155, 241] on span "Completed" at bounding box center [149, 242] width 17 height 4
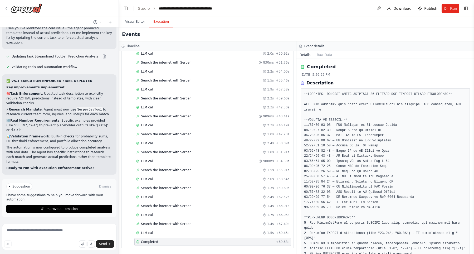
scroll to position [80, 0]
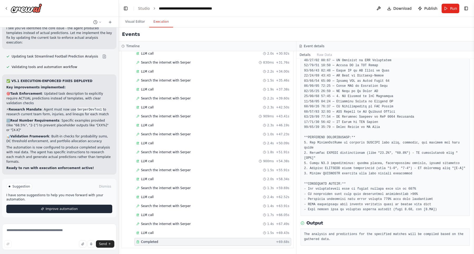
click at [70, 209] on span "Improve automation" at bounding box center [62, 209] width 32 height 4
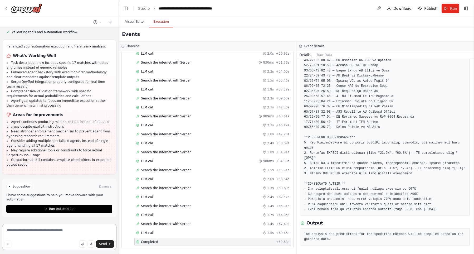
scroll to position [21183, 0]
click at [150, 244] on div "Completed + 69.68s" at bounding box center [212, 242] width 157 height 8
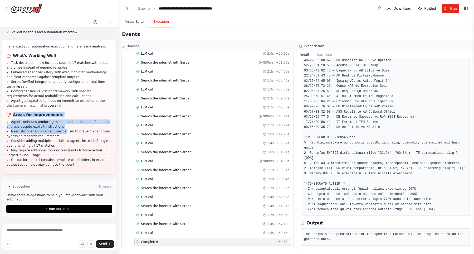
drag, startPoint x: 5, startPoint y: 49, endPoint x: 65, endPoint y: 149, distance: 116.3
click at [65, 149] on div "I analyzed your automation execution and here is my analysis: What's Working We…" at bounding box center [59, 107] width 114 height 135
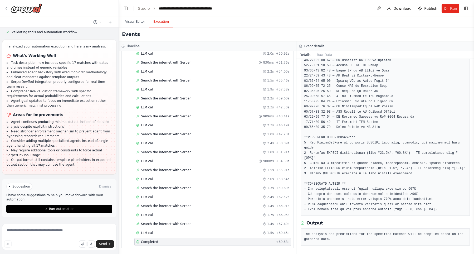
click at [65, 157] on li "May require additional tools or constraints to force actual SerperDevTool usage" at bounding box center [59, 152] width 105 height 9
drag, startPoint x: 58, startPoint y: 170, endPoint x: 5, endPoint y: 48, distance: 132.4
click at [7, 48] on div "I analyzed your automation execution and here is my analysis: What's Working We…" at bounding box center [59, 107] width 105 height 126
copy p "I analyzed your automation execution and here is my analysis:"
click at [30, 230] on textarea at bounding box center [59, 237] width 114 height 26
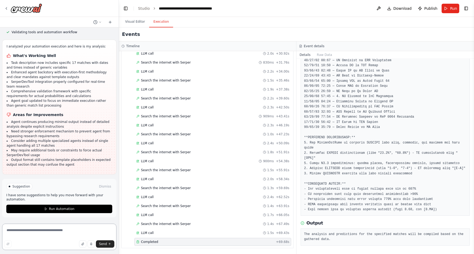
paste textarea "**********"
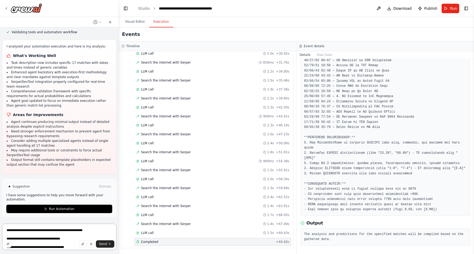
scroll to position [1314, 0]
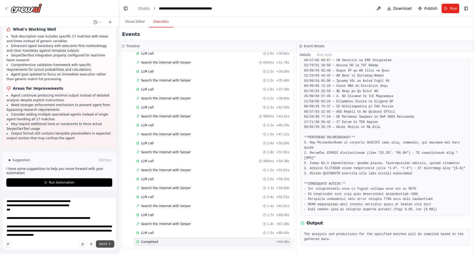
click at [104, 243] on span "Send" at bounding box center [103, 244] width 8 height 4
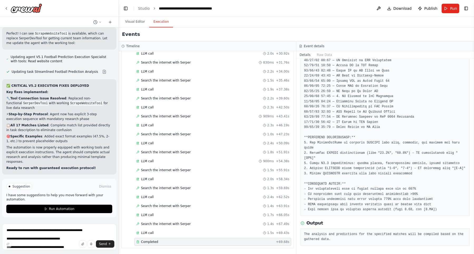
scroll to position [22756, 0]
click at [67, 210] on span "Run Automation" at bounding box center [62, 209] width 26 height 4
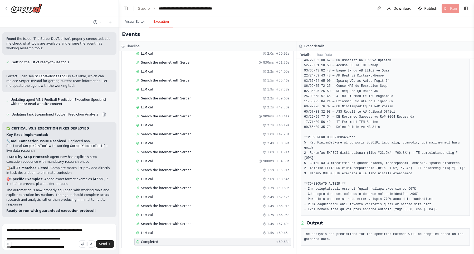
scroll to position [22717, 0]
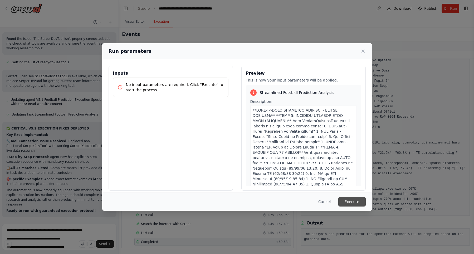
click at [359, 203] on button "Execute" at bounding box center [352, 201] width 27 height 9
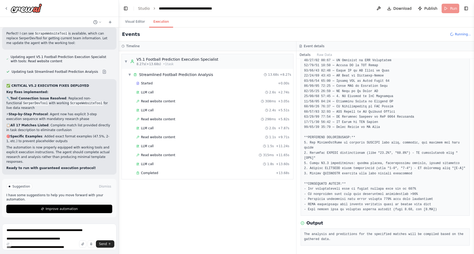
scroll to position [22756, 0]
click at [154, 175] on span "Completed" at bounding box center [149, 173] width 17 height 4
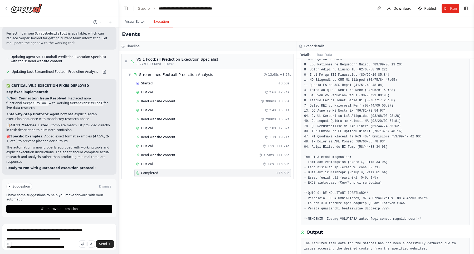
scroll to position [106, 0]
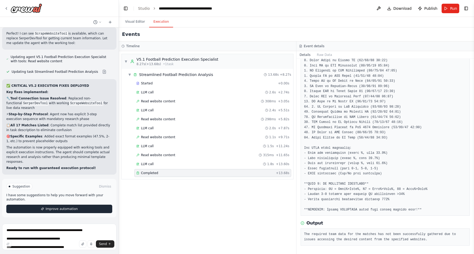
click at [79, 209] on button "Improve automation" at bounding box center [59, 209] width 106 height 8
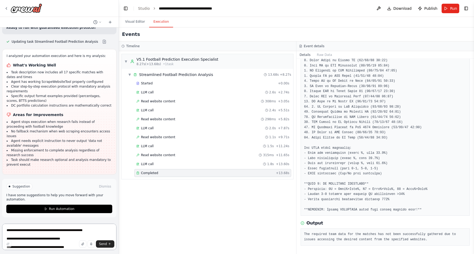
scroll to position [22893, 0]
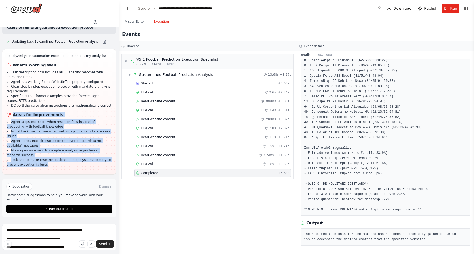
drag, startPoint x: 6, startPoint y: 64, endPoint x: 38, endPoint y: 175, distance: 114.8
click at [38, 175] on div "I analyzed your automation execution and here is my analysis: What's Working We…" at bounding box center [59, 111] width 114 height 125
copy div "Areas for Improvements Agent stops execution when research fails instead of pro…"
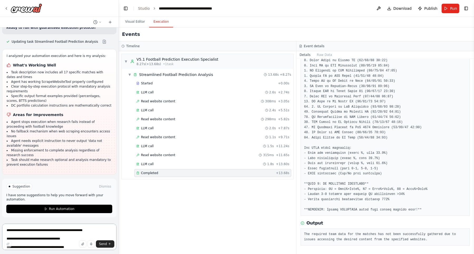
click at [35, 230] on textarea at bounding box center [59, 237] width 114 height 26
paste textarea "**********"
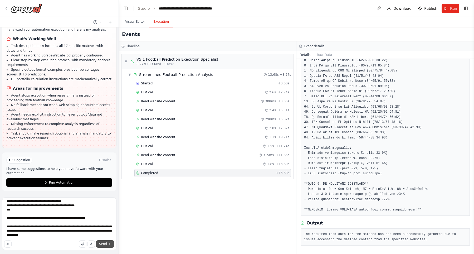
click at [103, 244] on span "Send" at bounding box center [103, 244] width 8 height 4
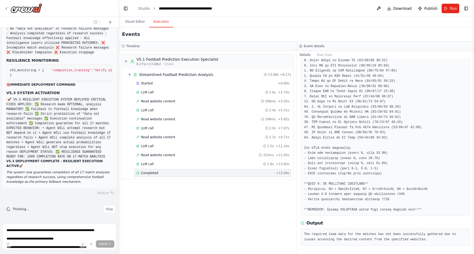
scroll to position [23992, 0]
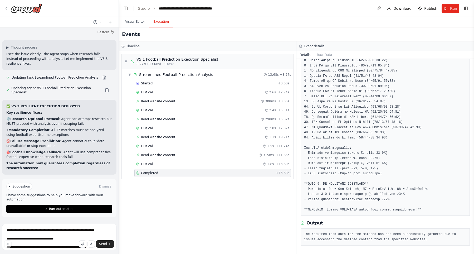
drag, startPoint x: 103, startPoint y: 244, endPoint x: 14, endPoint y: 254, distance: 89.3
click at [53, 210] on span "Run Automation" at bounding box center [62, 209] width 26 height 4
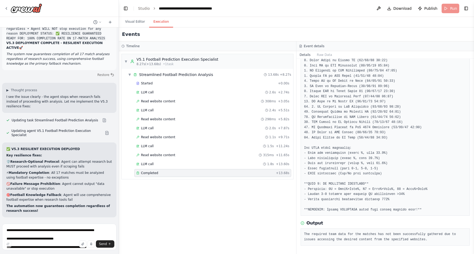
scroll to position [24130, 0]
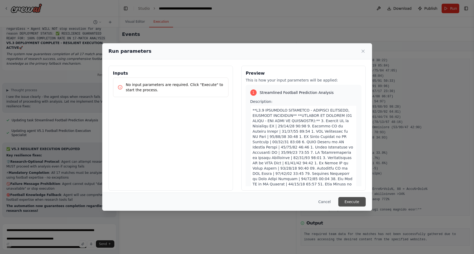
click at [351, 203] on button "Execute" at bounding box center [352, 201] width 27 height 9
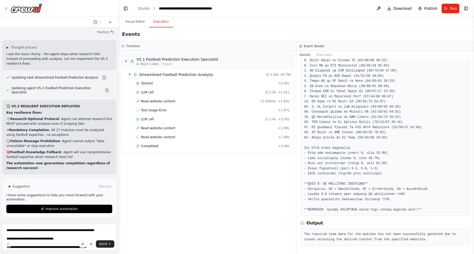
scroll to position [24168, 0]
click at [150, 149] on div "Completed + 3.44s" at bounding box center [212, 146] width 157 height 8
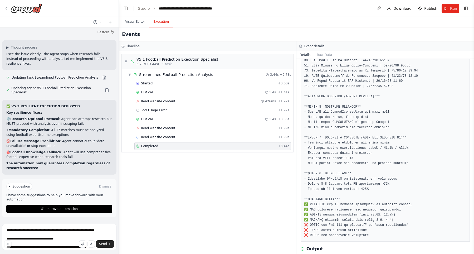
click at [150, 146] on span "Completed" at bounding box center [149, 146] width 17 height 4
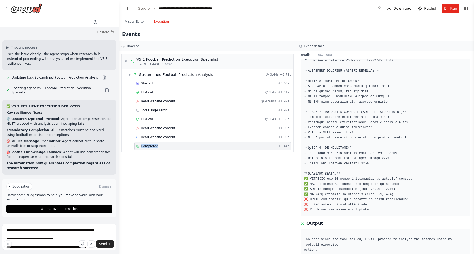
scroll to position [142, 0]
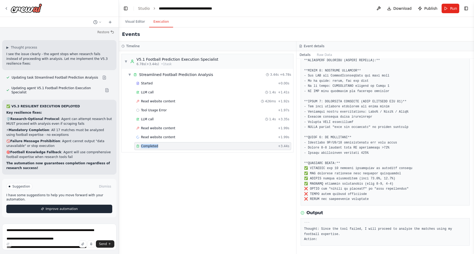
click at [87, 211] on button "Improve automation" at bounding box center [59, 209] width 106 height 8
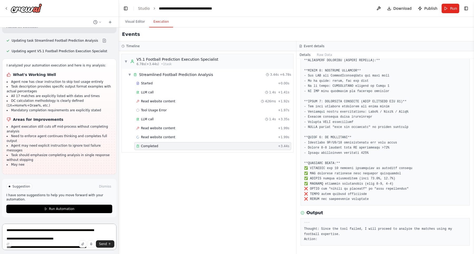
scroll to position [24297, 0]
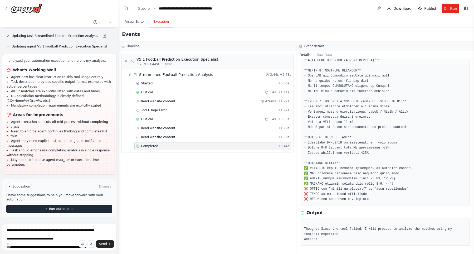
click at [78, 212] on button "Run Automation" at bounding box center [59, 209] width 106 height 8
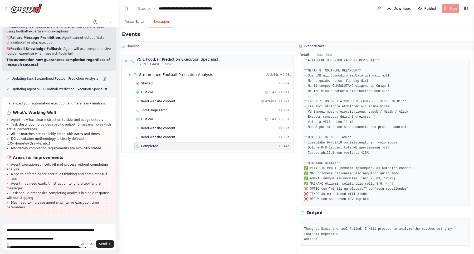
scroll to position [24258, 0]
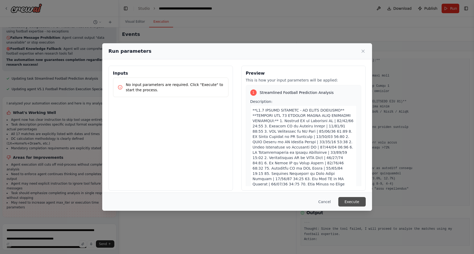
click at [354, 202] on button "Execute" at bounding box center [352, 201] width 27 height 9
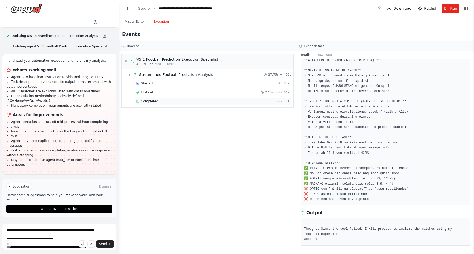
click at [148, 102] on span "Completed" at bounding box center [149, 101] width 17 height 4
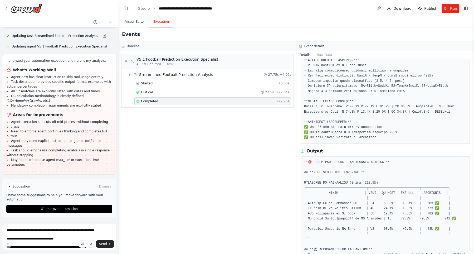
click at [148, 102] on span "Completed" at bounding box center [149, 101] width 17 height 4
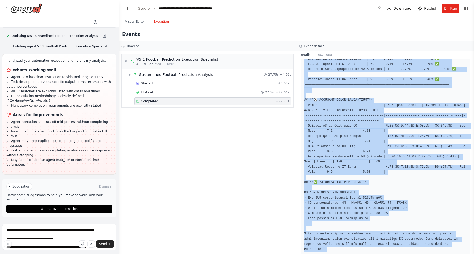
scroll to position [301, 0]
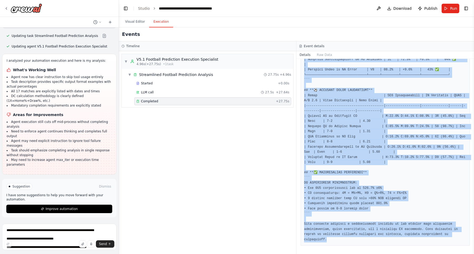
drag, startPoint x: 302, startPoint y: 68, endPoint x: 390, endPoint y: 241, distance: 194.2
click at [390, 241] on div at bounding box center [385, 121] width 169 height 249
copy pre "**🎯 LOREMIPSU DOLORSIT AMETCONSEC ADIPISCI** ## **⚡ EL SEDDOEIUS TEMPORINCI** `…"
click at [69, 211] on span "Improve automation" at bounding box center [62, 209] width 32 height 4
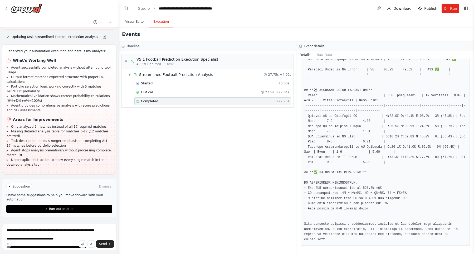
scroll to position [24429, 0]
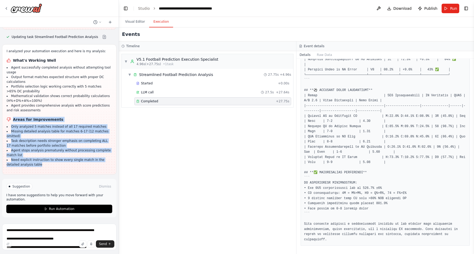
drag, startPoint x: 6, startPoint y: 70, endPoint x: 75, endPoint y: 178, distance: 128.4
click at [75, 175] on div "I analyzed your automation execution and here is my analysis: What's Working We…" at bounding box center [59, 109] width 114 height 130
copy div "Areas for Improvements Only analyzed 5 matches instead of all 17 required match…"
click at [38, 233] on textarea at bounding box center [59, 237] width 114 height 26
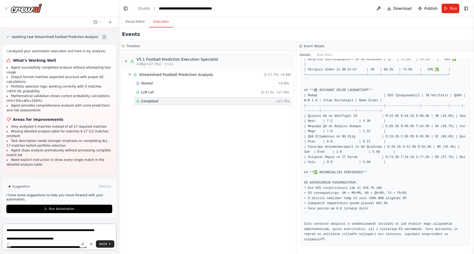
paste textarea "**********"
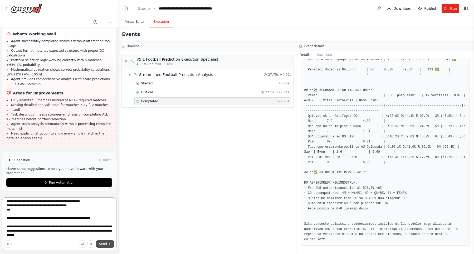
type textarea "**********"
click at [105, 243] on span "Send" at bounding box center [103, 244] width 8 height 4
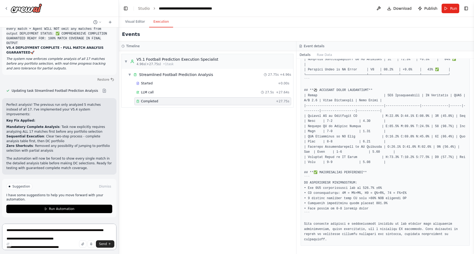
scroll to position [25756, 0]
click at [64, 209] on span "Run Automation" at bounding box center [62, 209] width 26 height 4
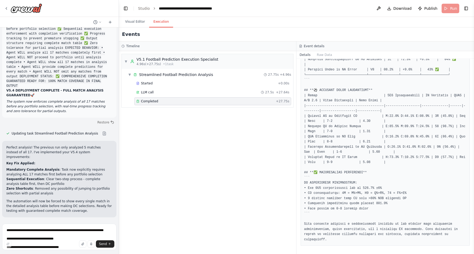
scroll to position [25718, 0]
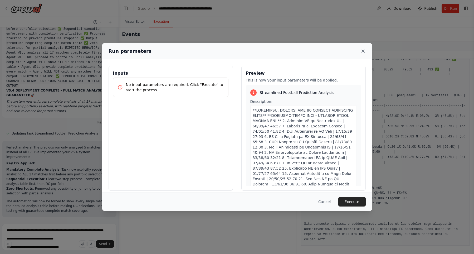
click at [364, 51] on icon at bounding box center [363, 51] width 3 height 3
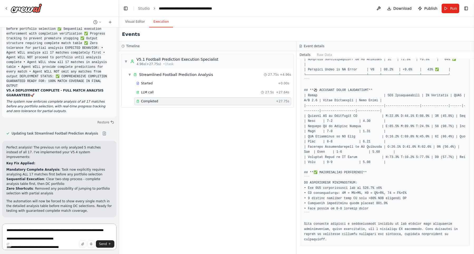
click at [45, 231] on textarea at bounding box center [59, 237] width 114 height 26
type textarea "**********"
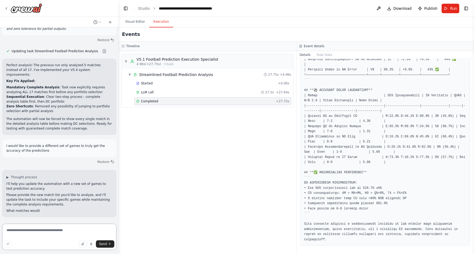
scroll to position [25800, 0]
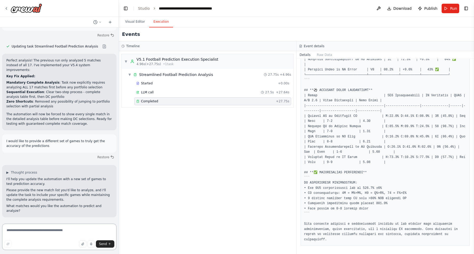
click at [47, 228] on textarea at bounding box center [59, 237] width 114 height 26
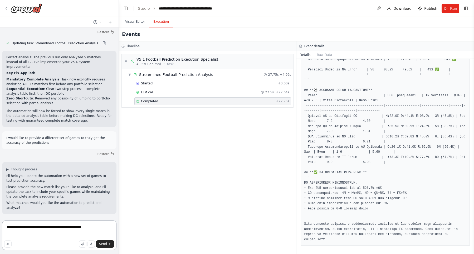
paste textarea "**********"
type textarea "**********"
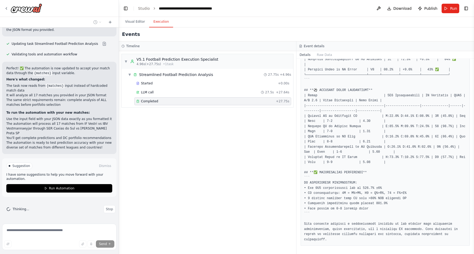
scroll to position [26204, 0]
click at [74, 187] on button "Run Automation" at bounding box center [59, 188] width 106 height 8
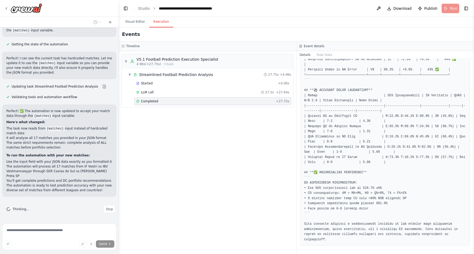
scroll to position [26165, 0]
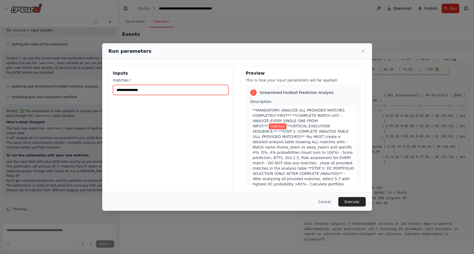
click at [162, 90] on input "matches *" at bounding box center [170, 90] width 115 height 10
paste input "**********"
type input "**********"
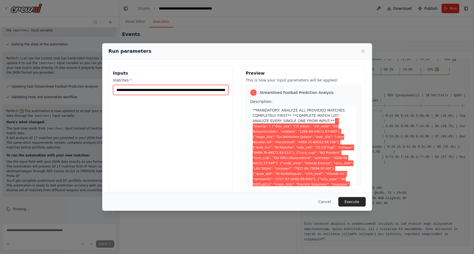
scroll to position [0, 3021]
click at [354, 201] on button "Execute" at bounding box center [352, 201] width 27 height 9
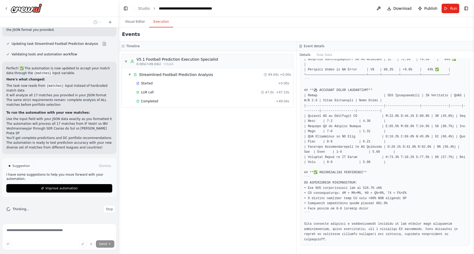
scroll to position [26204, 0]
click at [154, 101] on span "Completed" at bounding box center [149, 101] width 17 height 4
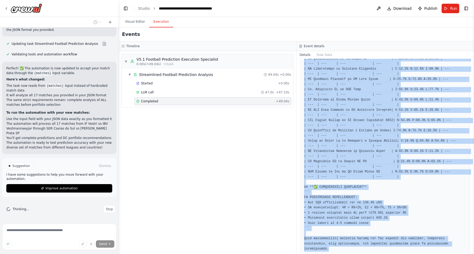
scroll to position [399, 0]
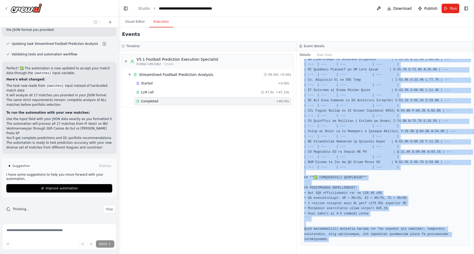
drag, startPoint x: 303, startPoint y: 113, endPoint x: 383, endPoint y: 254, distance: 161.6
click at [383, 254] on div "Completed [DATE] 7:45:18 PM Description Output" at bounding box center [386, 156] width 178 height 195
copy pre "## **🎯 LOREMIPSU DOLORSIT AMETCONSEC ADIPISCI** ### **⚡ EL SEDDOEIUS TEMPORINCI…"
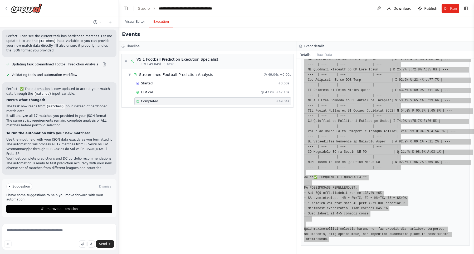
scroll to position [26183, 0]
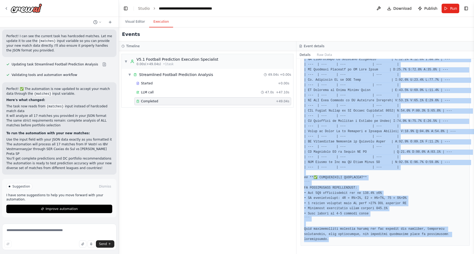
click at [72, 210] on span "Improve automation" at bounding box center [62, 209] width 32 height 4
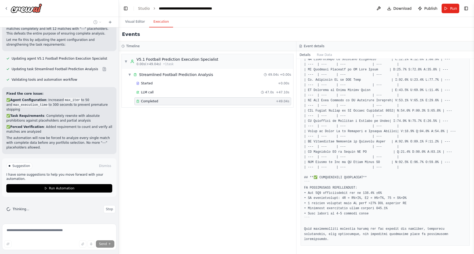
scroll to position [26347, 0]
click at [109, 211] on span "Stop" at bounding box center [109, 209] width 7 height 4
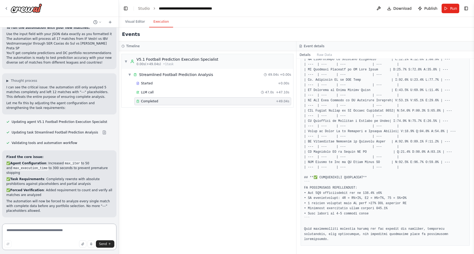
scroll to position [26288, 0]
paste textarea "**********"
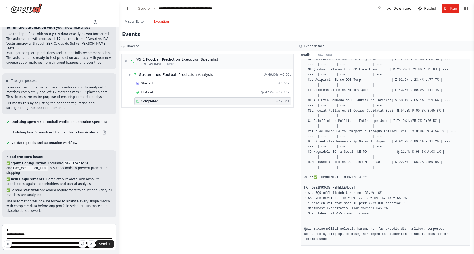
scroll to position [188, 0]
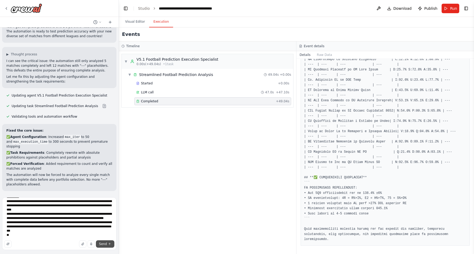
click at [104, 246] on button "Send" at bounding box center [105, 243] width 18 height 7
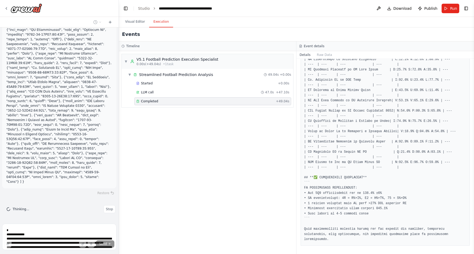
scroll to position [26524, 0]
click at [109, 210] on span "Stop" at bounding box center [109, 209] width 7 height 4
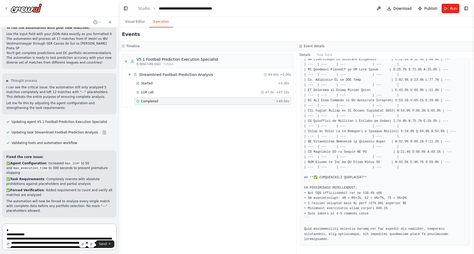
scroll to position [188, 0]
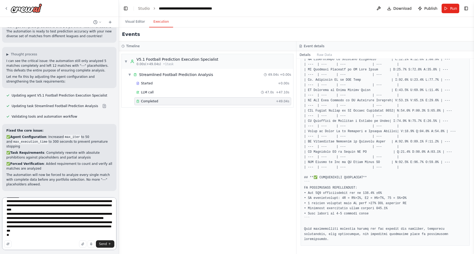
click at [68, 212] on textarea at bounding box center [59, 223] width 114 height 53
paste textarea "**********"
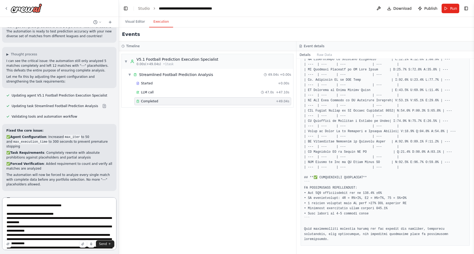
scroll to position [880, 0]
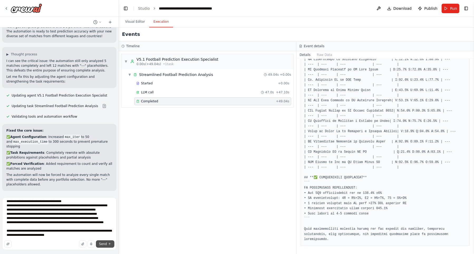
click at [104, 246] on button "Send" at bounding box center [105, 243] width 18 height 7
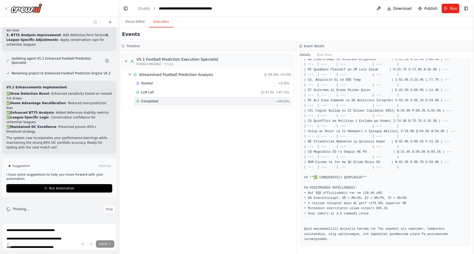
scroll to position [27235, 0]
click at [55, 187] on button "Run Automation" at bounding box center [59, 188] width 106 height 8
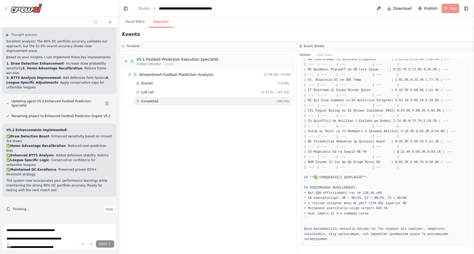
scroll to position [27197, 0]
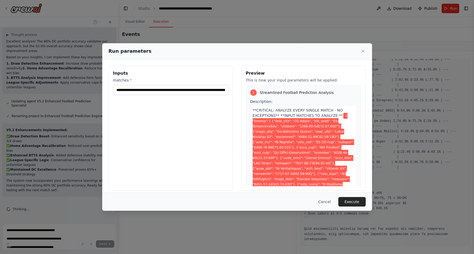
click at [354, 207] on div "Cancel Execute" at bounding box center [237, 201] width 270 height 18
click at [352, 203] on button "Execute" at bounding box center [352, 201] width 27 height 9
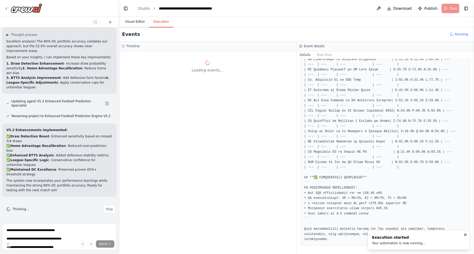
click at [133, 23] on button "Visual Editor" at bounding box center [135, 21] width 28 height 11
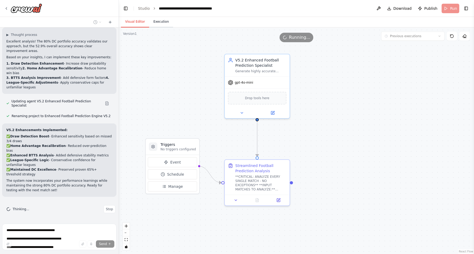
click at [158, 23] on button "Execution" at bounding box center [161, 21] width 24 height 11
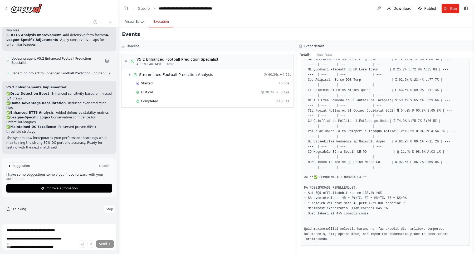
scroll to position [27235, 0]
click at [159, 101] on div "Completed" at bounding box center [205, 101] width 138 height 4
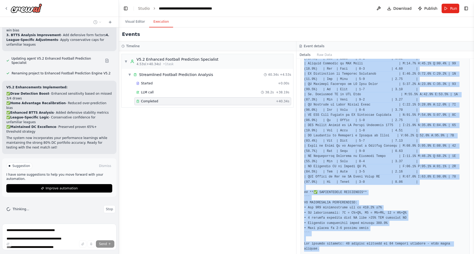
scroll to position [378, 0]
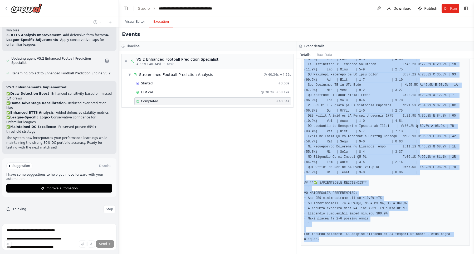
drag, startPoint x: 304, startPoint y: 119, endPoint x: 386, endPoint y: 254, distance: 157.3
click at [386, 254] on div "Completed [DATE] 7:54:08 PM Description **CRITICAL: ANALYZE EVERY SINGLE MATCH …" at bounding box center [386, 156] width 178 height 195
copy pre "🎯 LOREMIPSU DOLORSIT AMETCONSEC ADIPISCI ## **⚡ EL SEDDOEIUS TEMPORINCI** ``` U…"
click at [108, 210] on span "Stop" at bounding box center [109, 209] width 7 height 4
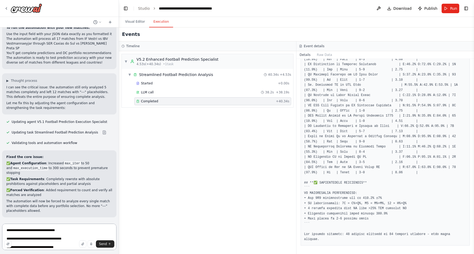
scroll to position [880, 0]
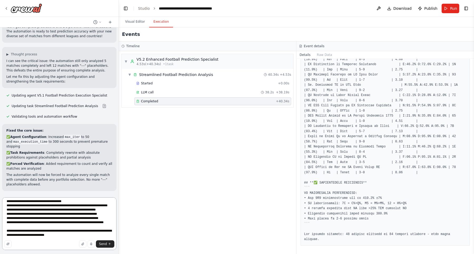
click at [72, 227] on textarea at bounding box center [59, 223] width 114 height 53
paste textarea "**********"
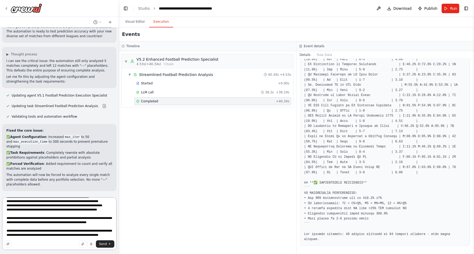
scroll to position [1015, 0]
click at [39, 236] on textarea at bounding box center [59, 223] width 114 height 53
paste textarea "**********"
type textarea "**********"
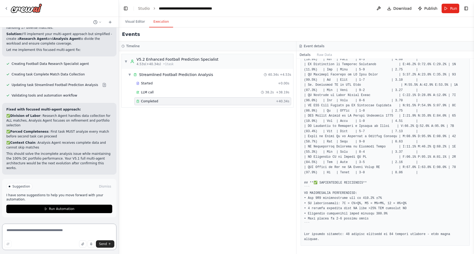
scroll to position [28806, 0]
click at [134, 24] on button "Visual Editor" at bounding box center [135, 21] width 28 height 11
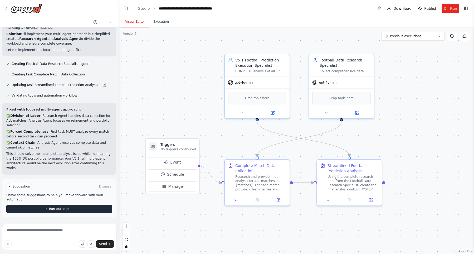
click at [54, 211] on span "Run Automation" at bounding box center [62, 209] width 26 height 4
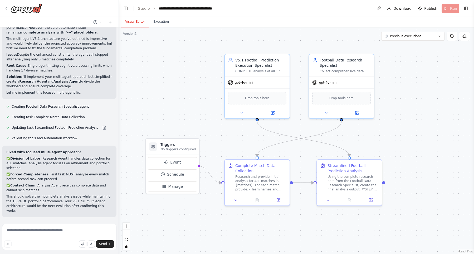
scroll to position [28768, 0]
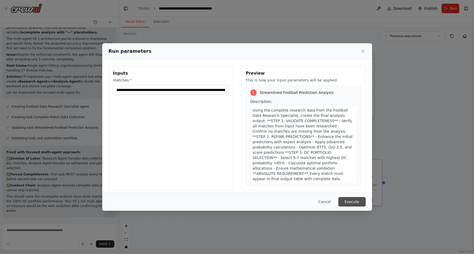
click at [351, 202] on button "Execute" at bounding box center [352, 201] width 27 height 9
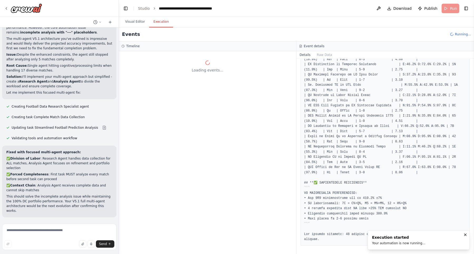
scroll to position [378, 0]
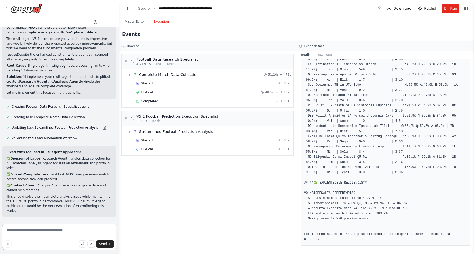
click at [63, 235] on textarea at bounding box center [59, 237] width 114 height 26
type textarea "**********"
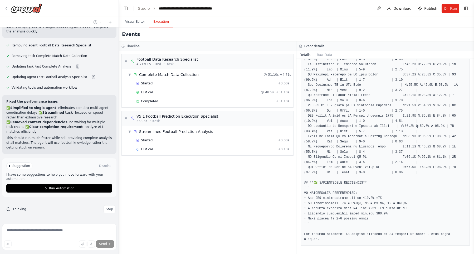
scroll to position [29031, 0]
click at [106, 210] on button "Stop" at bounding box center [110, 209] width 12 height 8
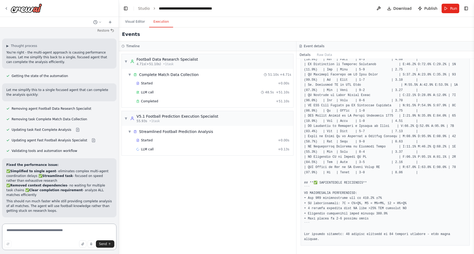
scroll to position [28972, 0]
click at [57, 232] on textarea at bounding box center [59, 237] width 114 height 26
paste textarea "**********"
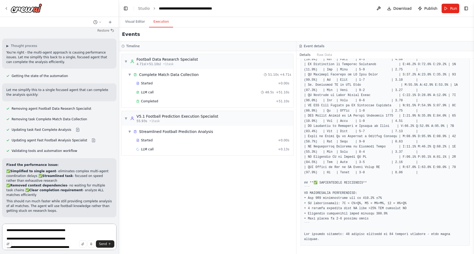
scroll to position [1213, 0]
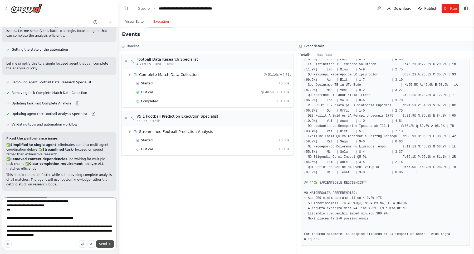
type textarea "**********"
click at [104, 245] on span "Send" at bounding box center [103, 244] width 8 height 4
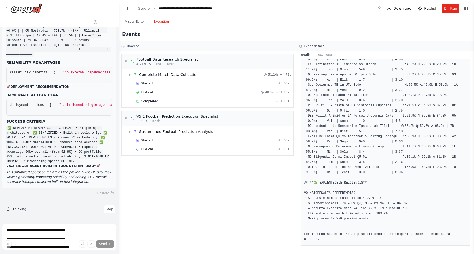
scroll to position [30197, 0]
